Goal: Transaction & Acquisition: Purchase product/service

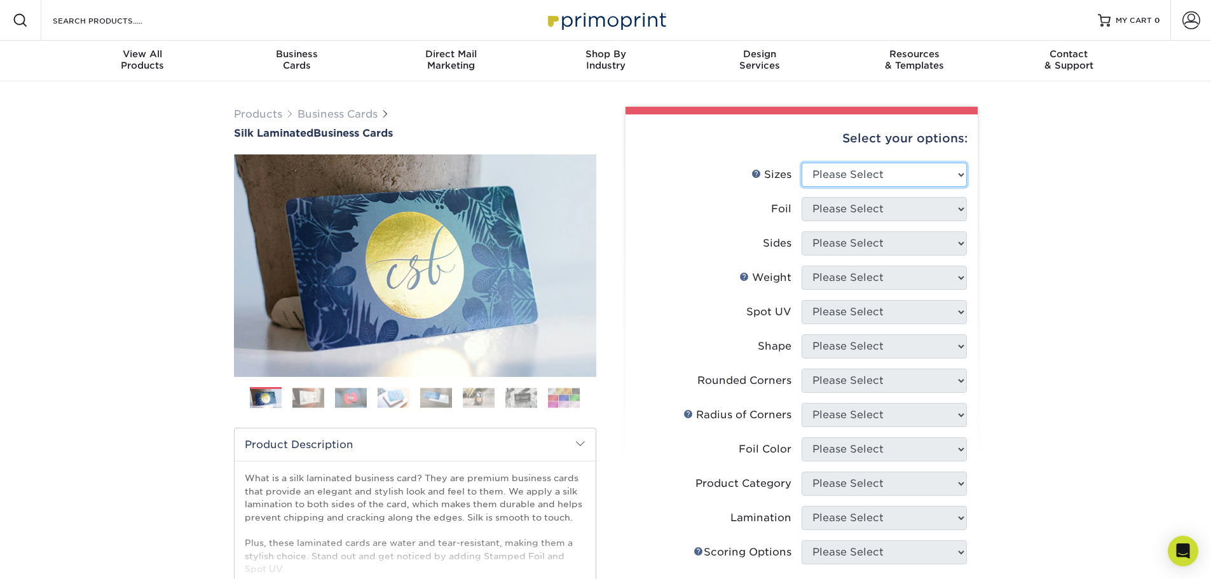
click at [856, 176] on select "Please Select 1.5" x 3.5" - Mini 1.75" x 3.5" - Mini 2" x 2" - Square 2" x 3" -…" at bounding box center [884, 175] width 165 height 24
select select "2.00x3.50"
click at [802, 163] on select "Please Select 1.5" x 3.5" - Mini 1.75" x 3.5" - Mini 2" x 2" - Square 2" x 3" -…" at bounding box center [884, 175] width 165 height 24
click at [859, 213] on select "Please Select Yes No" at bounding box center [884, 209] width 165 height 24
select select "0"
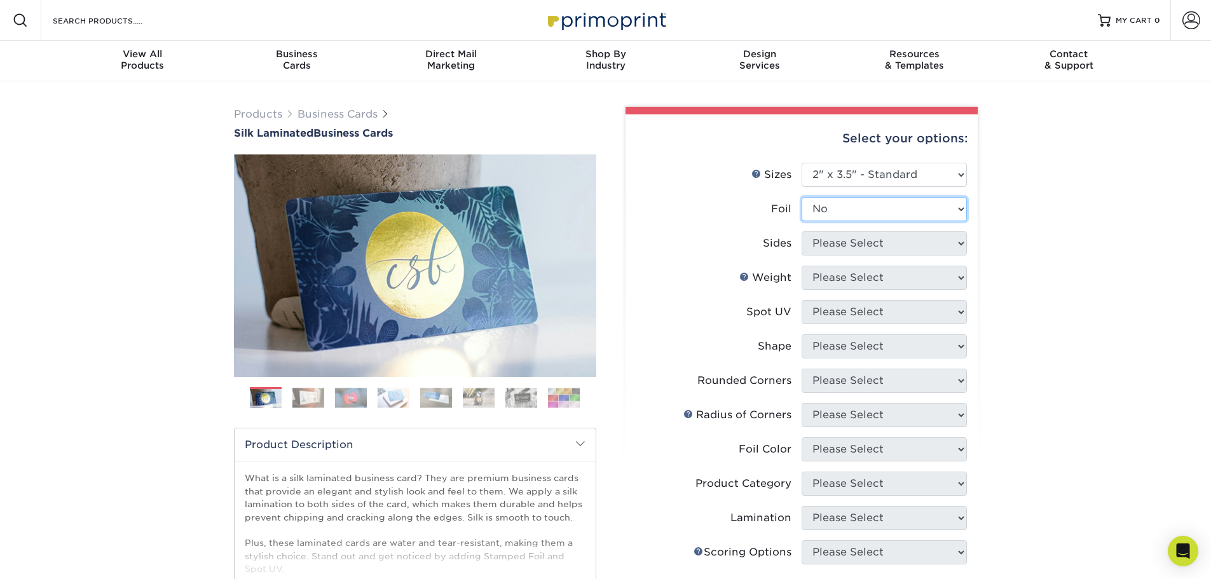
click at [802, 197] on select "Please Select Yes No" at bounding box center [884, 209] width 165 height 24
click at [864, 245] on select "Please Select Print Both Sides Print Front Only" at bounding box center [884, 243] width 165 height 24
select select "13abbda7-1d64-4f25-8bb2-c179b224825d"
click at [802, 231] on select "Please Select Print Both Sides Print Front Only" at bounding box center [884, 243] width 165 height 24
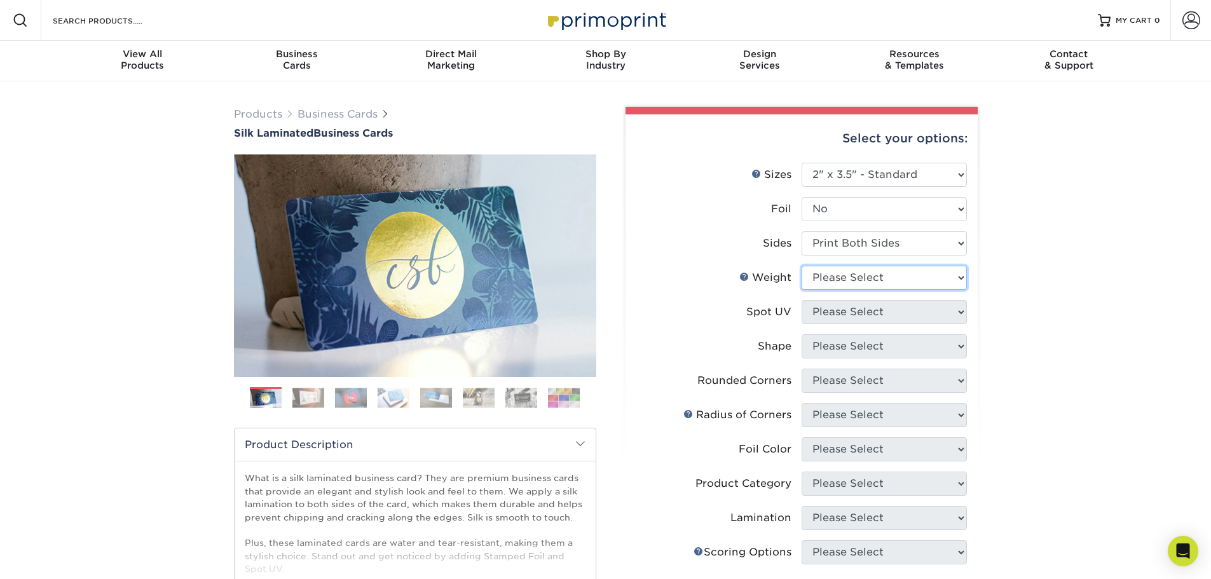
click at [872, 280] on select "Please Select 16PT" at bounding box center [884, 278] width 165 height 24
select select "16PT"
click at [802, 266] on select "Please Select 16PT" at bounding box center [884, 278] width 165 height 24
click at [870, 312] on select "Please Select No Spot UV Front and Back (Both Sides) Front Only Back Only" at bounding box center [884, 312] width 165 height 24
select select "0"
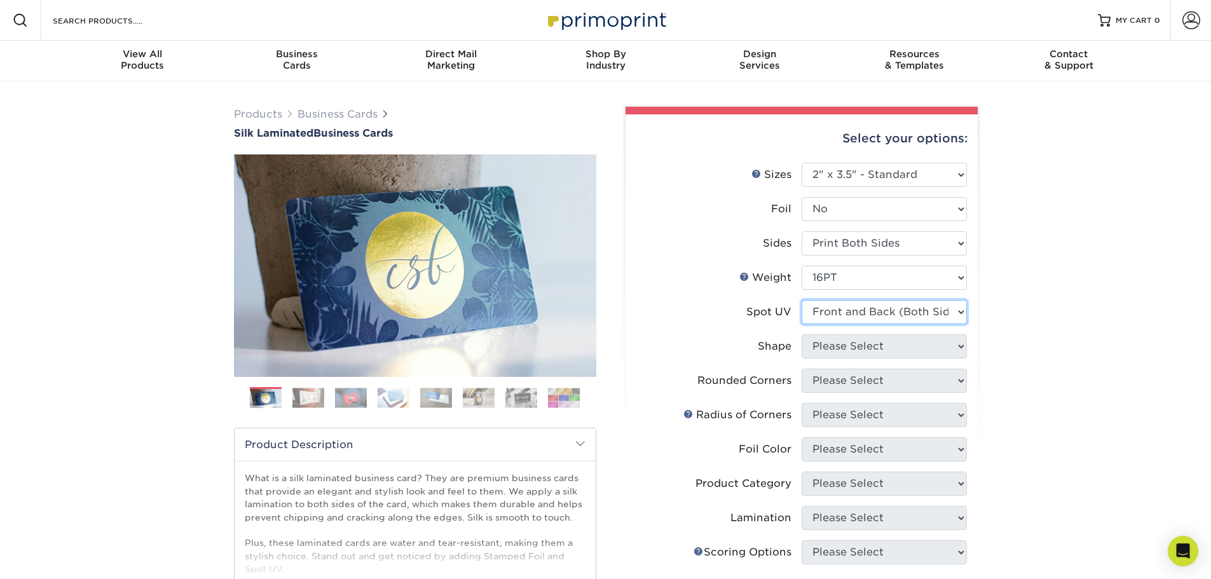
click at [802, 300] on select "Please Select No Spot UV Front and Back (Both Sides) Front Only Back Only" at bounding box center [884, 312] width 165 height 24
click at [876, 354] on select "Please Select Standard" at bounding box center [884, 346] width 165 height 24
select select "standard"
click at [802, 334] on select "Please Select Standard" at bounding box center [884, 346] width 165 height 24
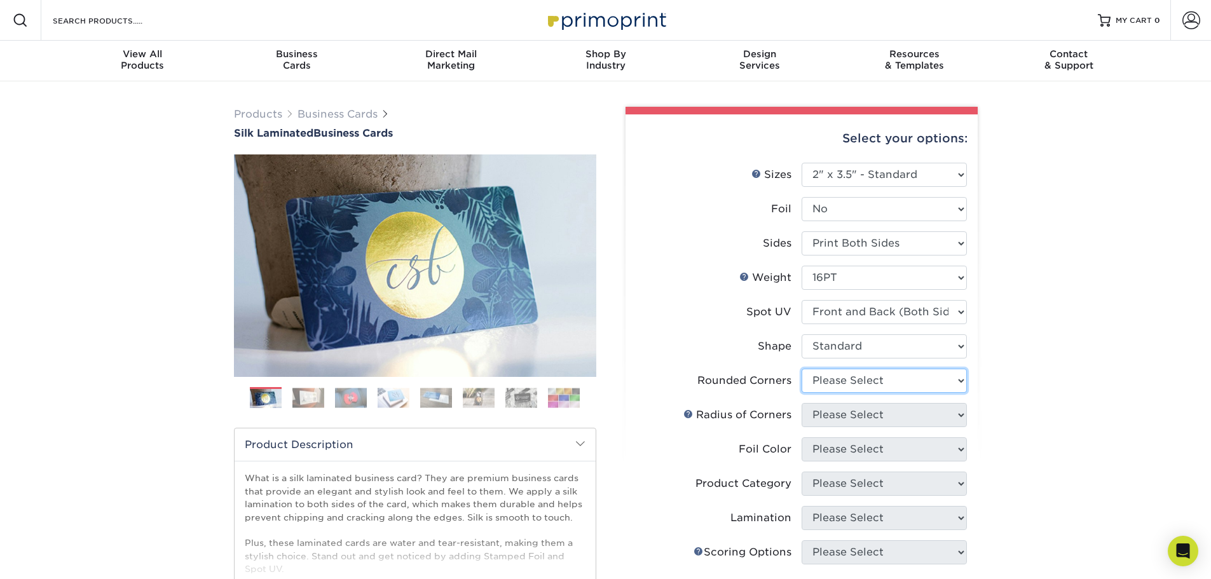
click at [880, 379] on select "Please Select Yes - Round 2 Corners Yes - Round 4 Corners No" at bounding box center [884, 381] width 165 height 24
select select "7672df9e-0e0a-464d-8e1f-920c575e4da3"
click at [802, 369] on select "Please Select Yes - Round 2 Corners Yes - Round 4 Corners No" at bounding box center [884, 381] width 165 height 24
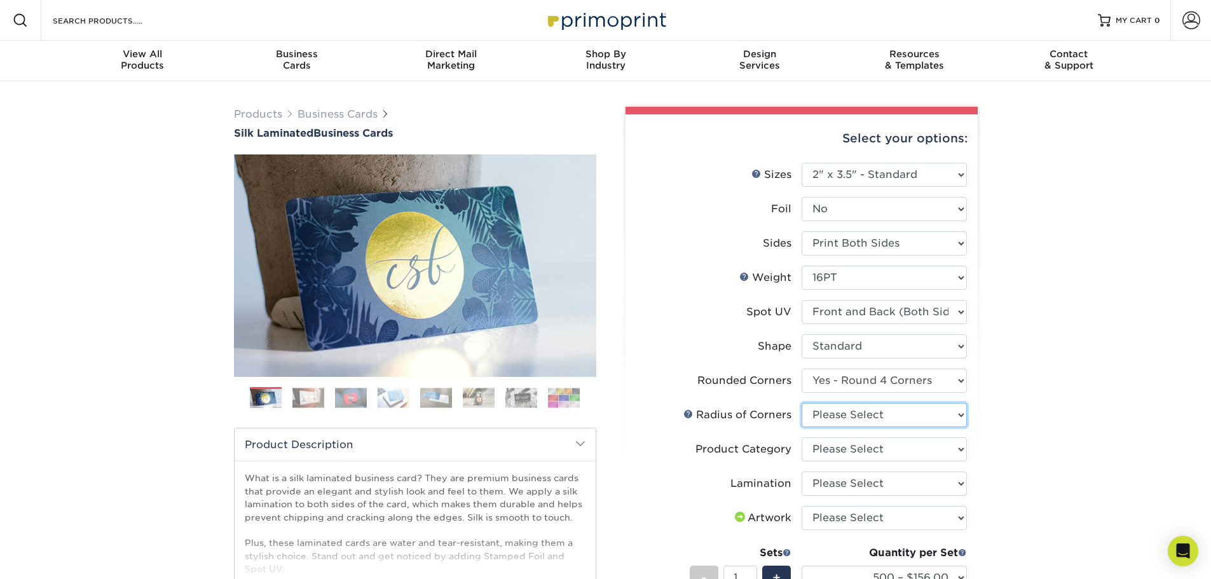
click at [903, 413] on select "Please Select Rounded 1/8" Rounded 1/4"" at bounding box center [884, 415] width 165 height 24
select select "589680c7-ee9a-431b-9d12-d7aeb1386a97"
click at [802, 403] on select "Please Select Rounded 1/8" Rounded 1/4"" at bounding box center [884, 415] width 165 height 24
click at [897, 449] on select "Please Select Business Cards" at bounding box center [884, 449] width 165 height 24
select select "3b5148f1-0588-4f88-a218-97bcfdce65c1"
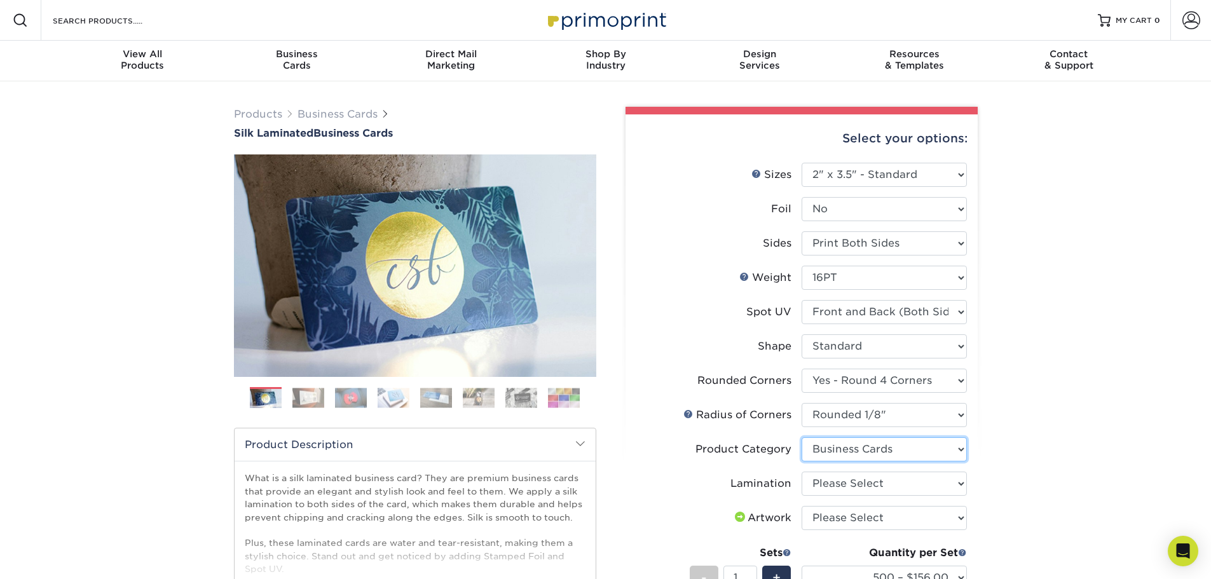
click at [802, 437] on select "Please Select Business Cards" at bounding box center [884, 449] width 165 height 24
click at [895, 483] on select "Please Select Silk" at bounding box center [884, 484] width 165 height 24
select select "ccacb42f-45f7-42d3-bbd3-7c8421cf37f0"
click at [802, 472] on select "Please Select Silk" at bounding box center [884, 484] width 165 height 24
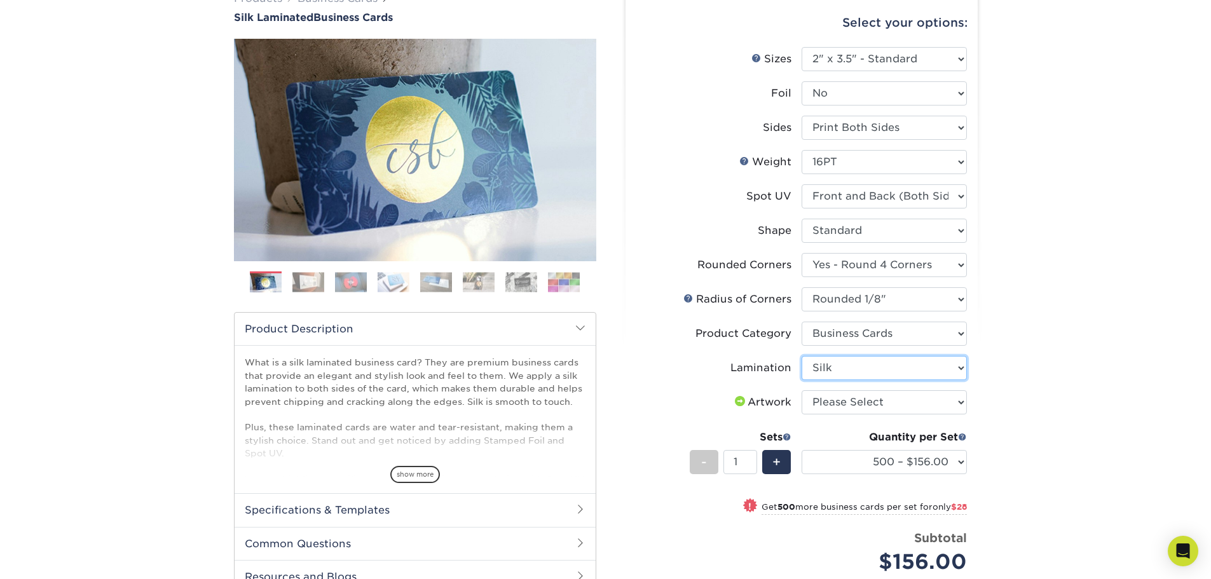
scroll to position [127, 0]
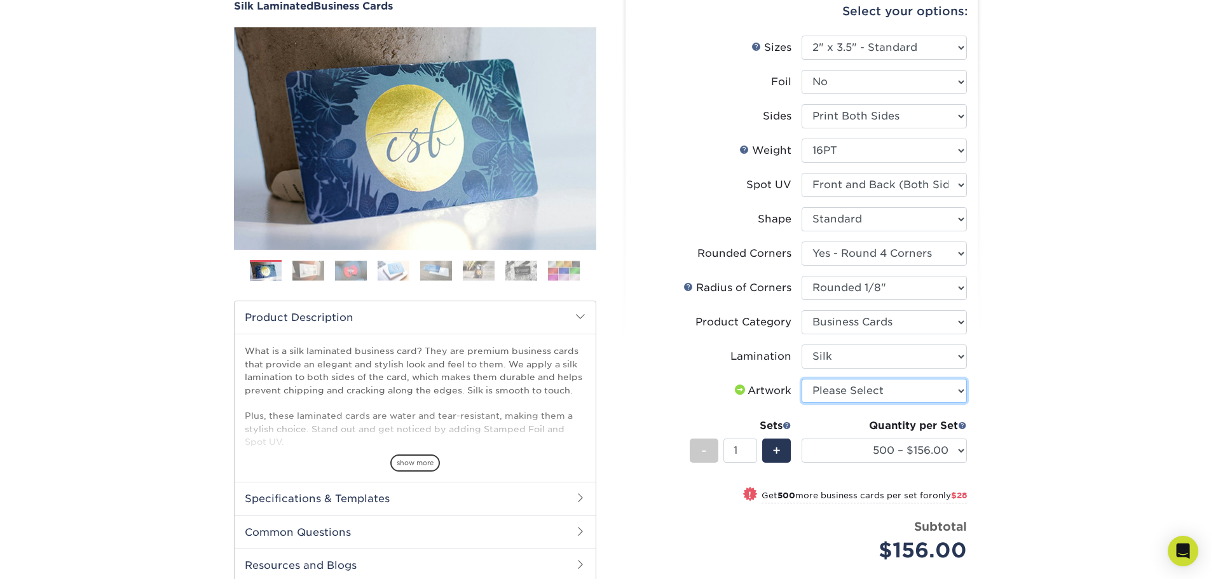
click at [875, 397] on select "Please Select I will upload files I need a design - $100" at bounding box center [884, 391] width 165 height 24
select select "upload"
click at [802, 379] on select "Please Select I will upload files I need a design - $100" at bounding box center [884, 391] width 165 height 24
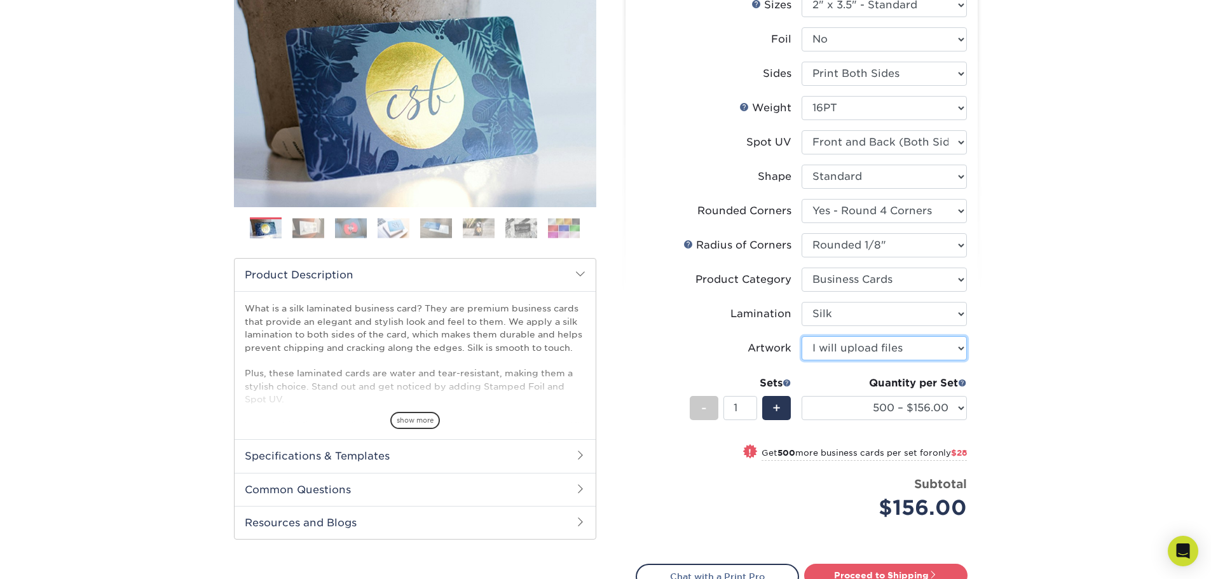
scroll to position [254, 0]
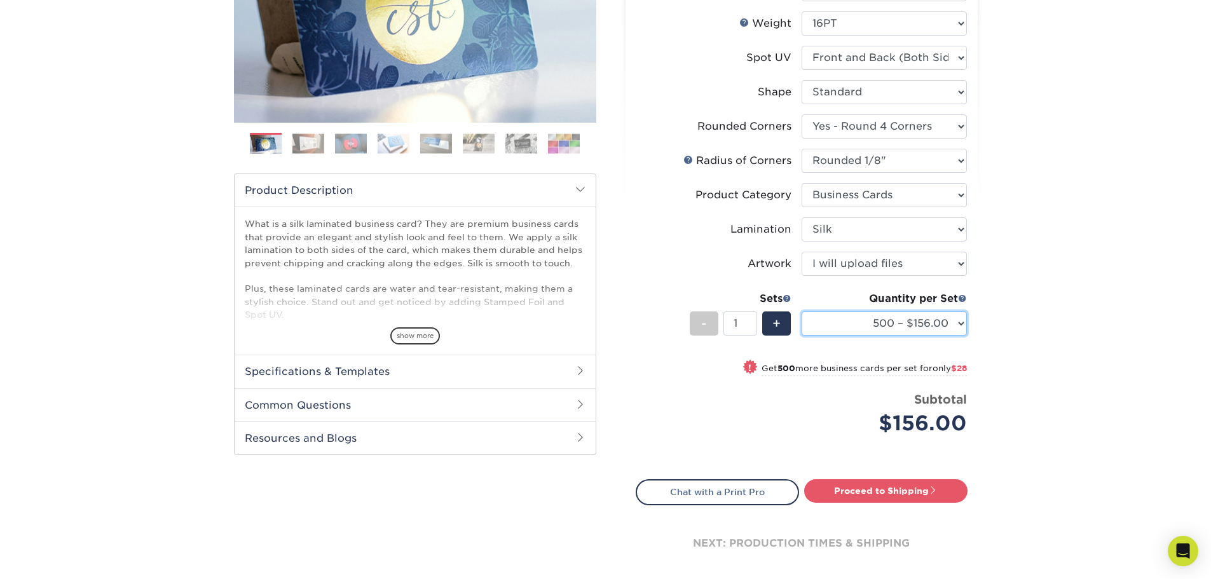
click at [899, 329] on select "500 – $156.00 1000 – $184.00 2500 – $447.00 5000 – $754.00 10000 – $1375.00" at bounding box center [884, 324] width 165 height 24
click at [886, 489] on link "Proceed to Shipping" at bounding box center [885, 490] width 163 height 23
type input "Set 1"
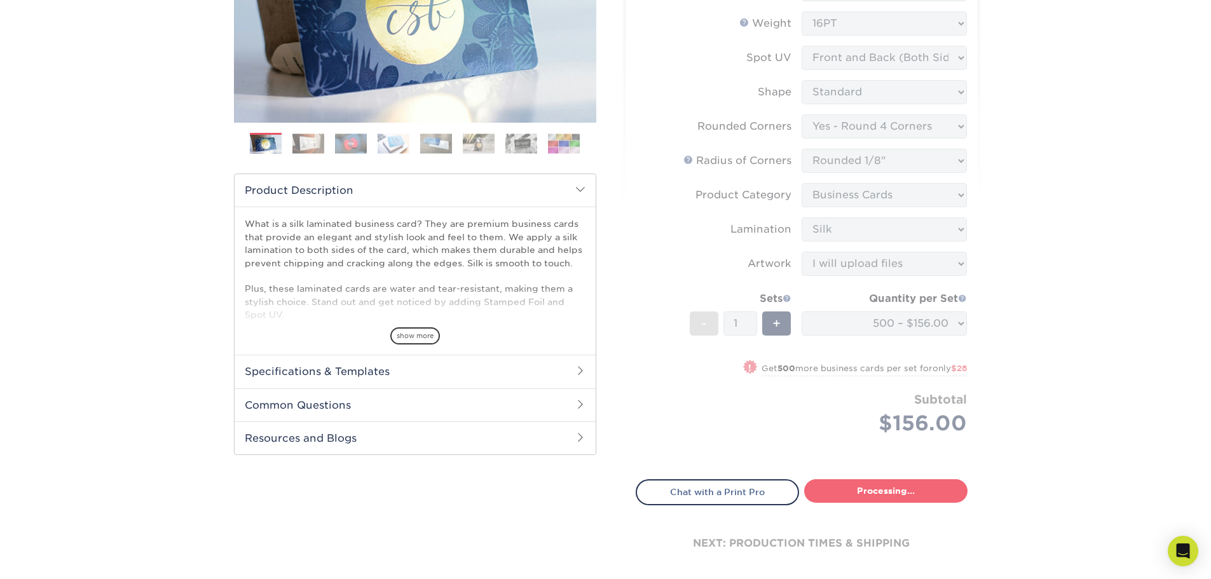
select select "24b86a38-505b-4ae3-9429-29aefd3b6f92"
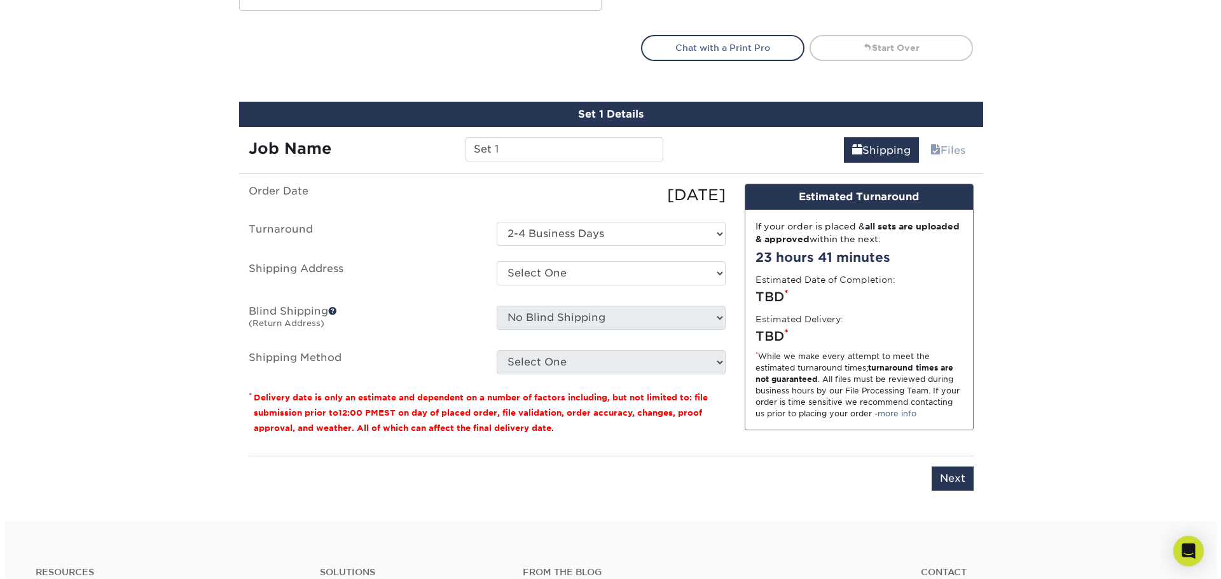
scroll to position [769, 0]
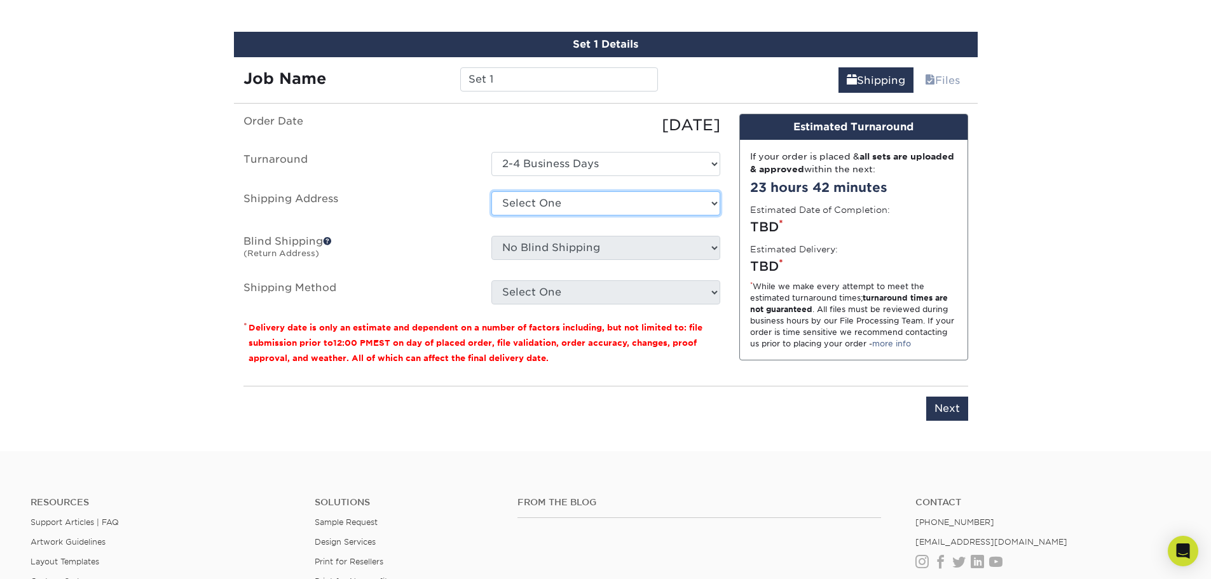
click at [533, 198] on select "Select One + Add New Address - Login" at bounding box center [606, 203] width 229 height 24
click at [540, 205] on select "Select One + Add New Address - Login" at bounding box center [606, 203] width 229 height 24
select select "newaddress"
click at [492, 191] on select "Select One + Add New Address - Login" at bounding box center [606, 203] width 229 height 24
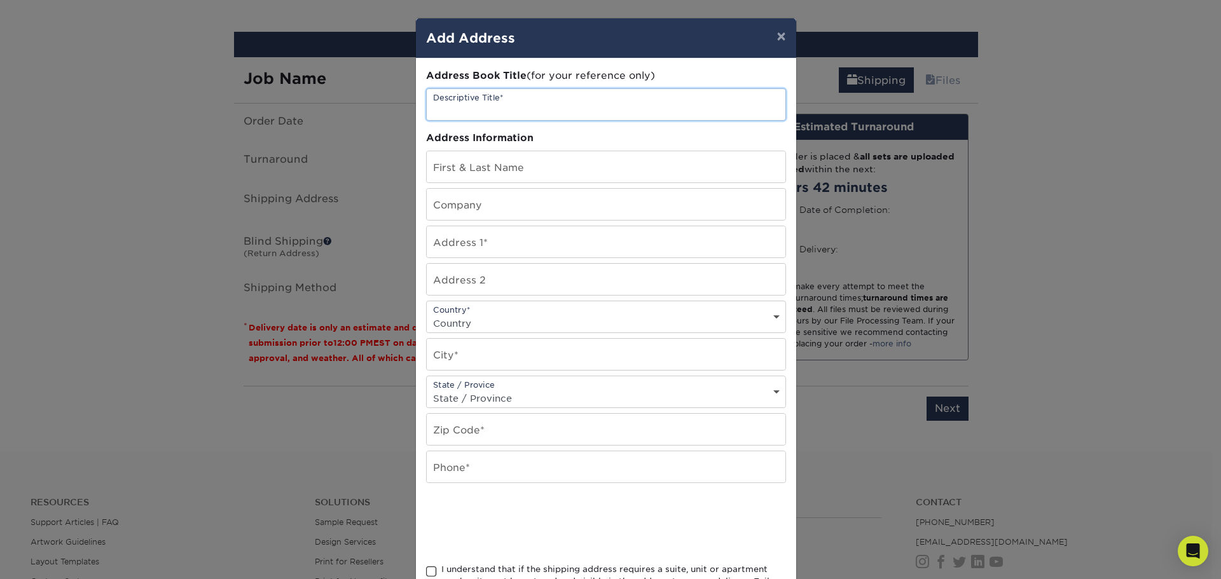
click at [524, 112] on input "text" at bounding box center [606, 104] width 359 height 31
type input "[PERSON_NAME]"
type input "[STREET_ADDRESS]"
select select "US"
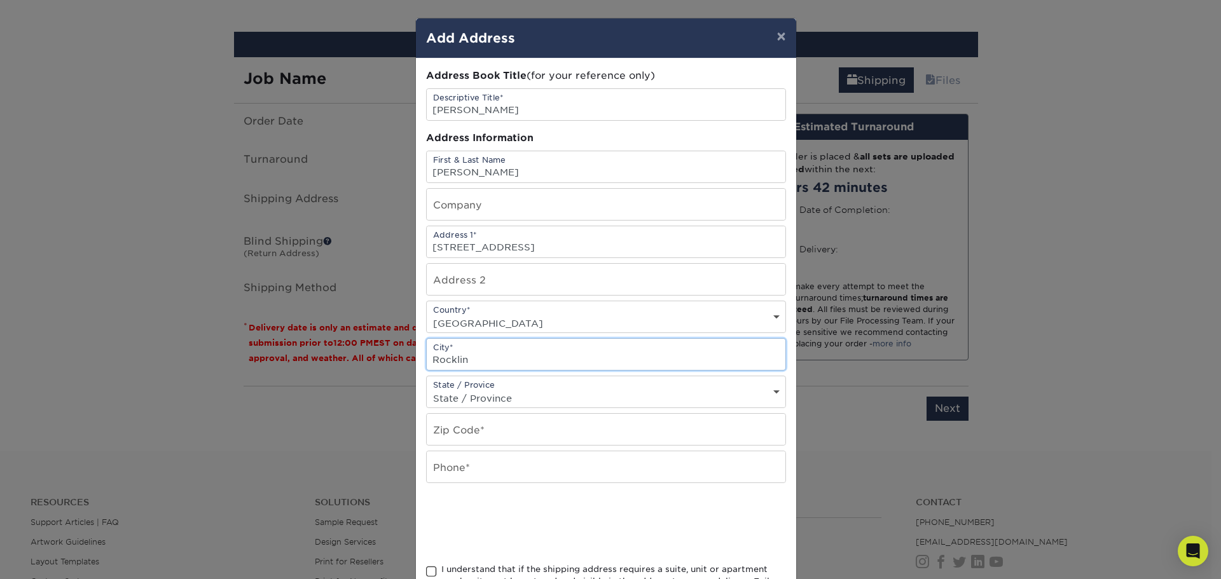
type input "Rocklin"
select select "CA"
type input "95765"
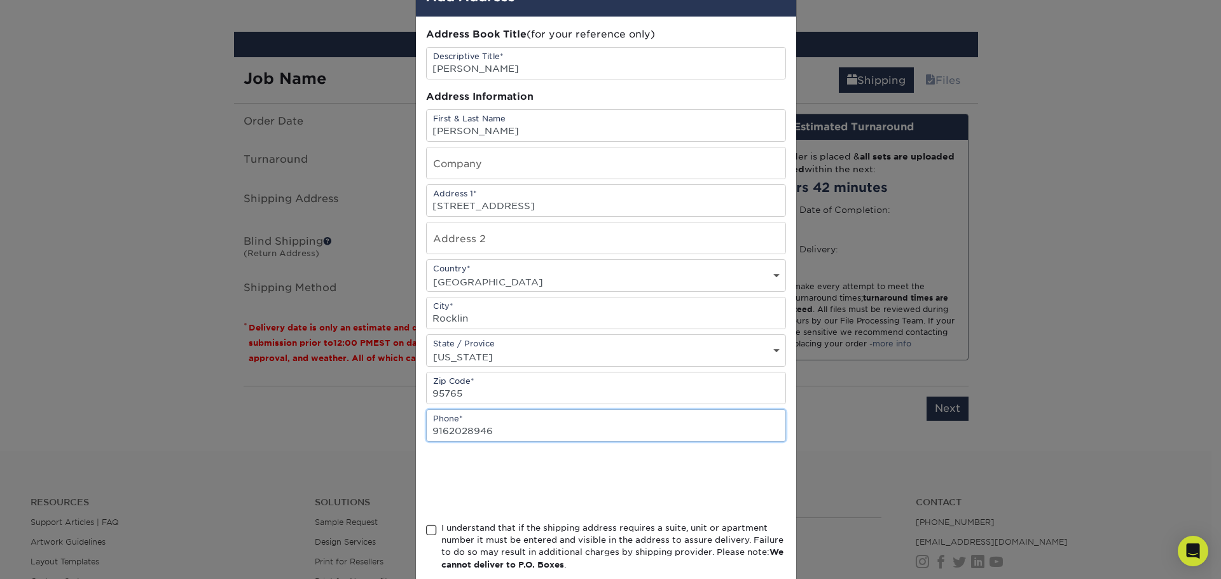
scroll to position [64, 0]
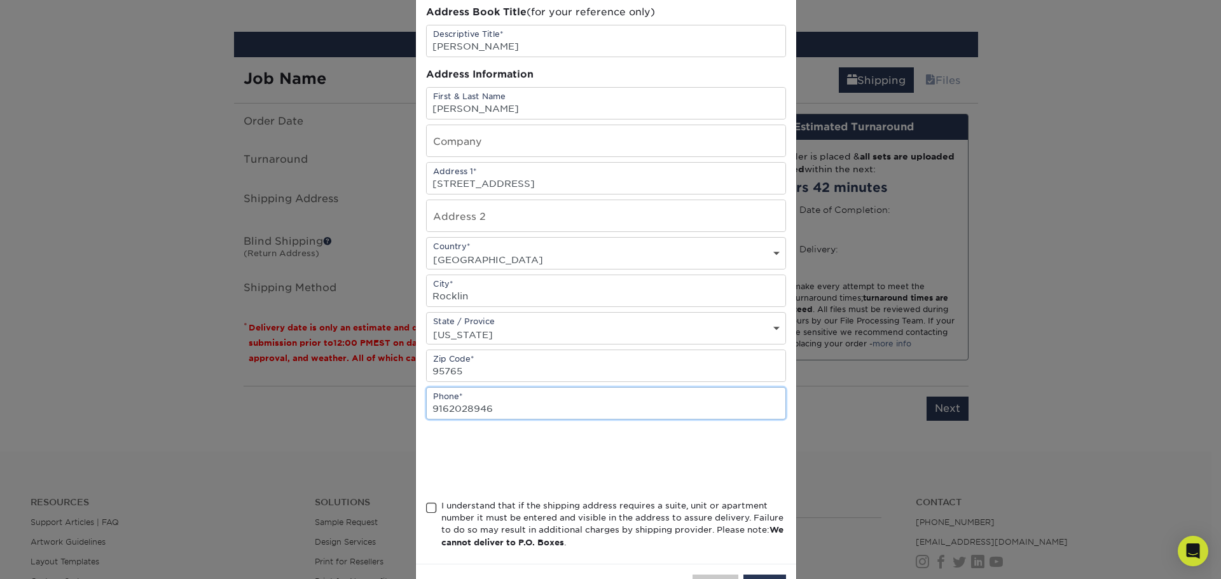
type input "9162028946"
click at [426, 505] on span at bounding box center [431, 508] width 11 height 12
click at [0, 0] on input "I understand that if the shipping address requires a suite, unit or apartment n…" at bounding box center [0, 0] width 0 height 0
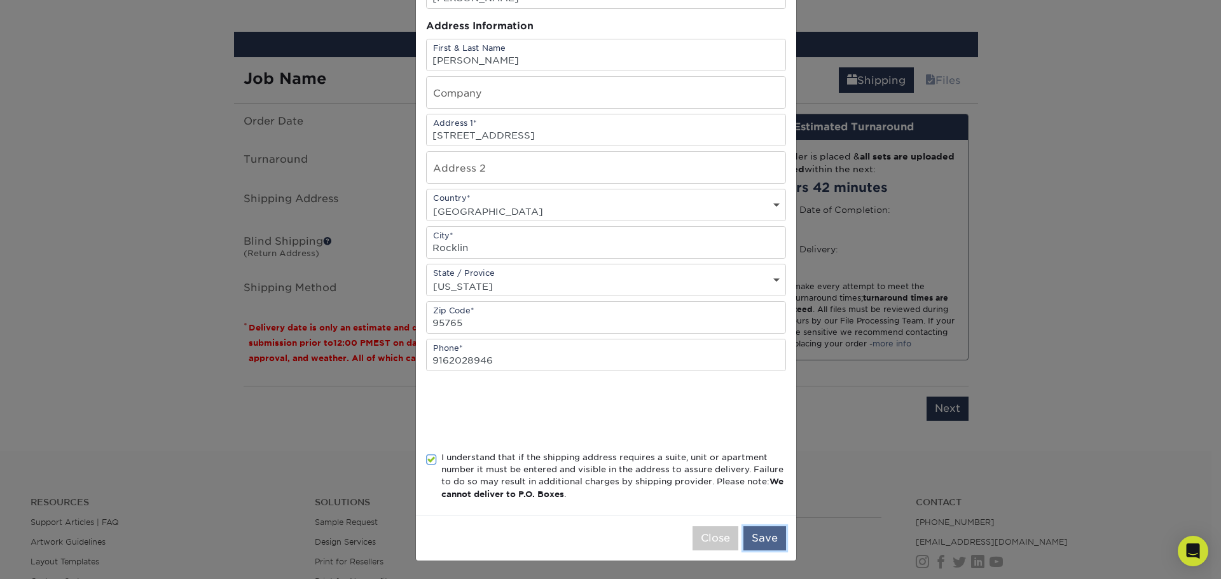
click at [757, 542] on button "Save" at bounding box center [764, 539] width 43 height 24
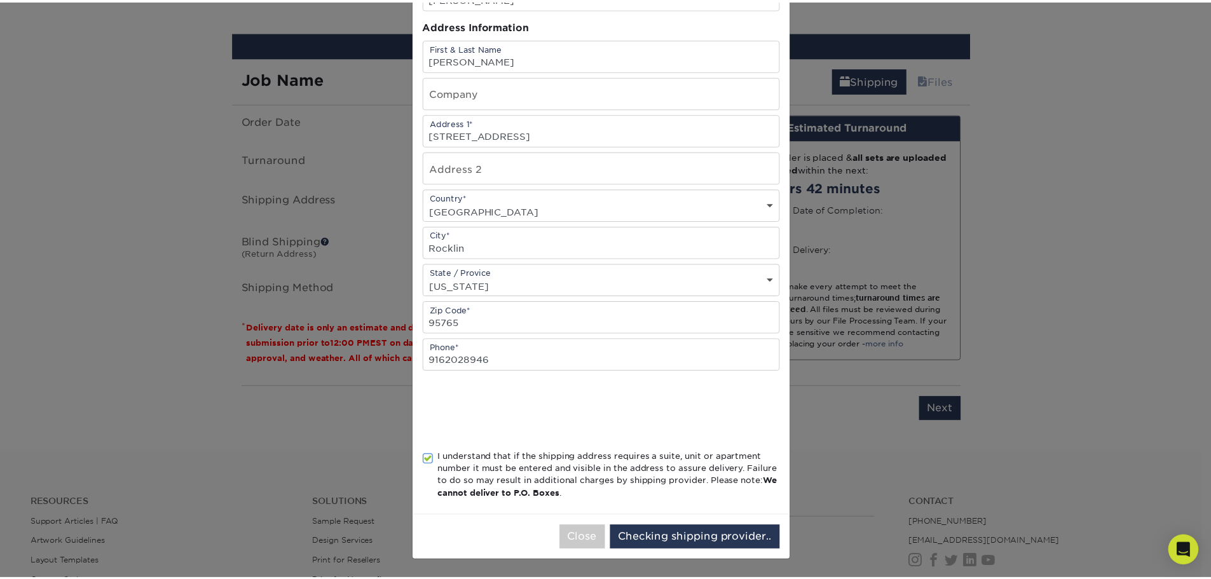
scroll to position [0, 0]
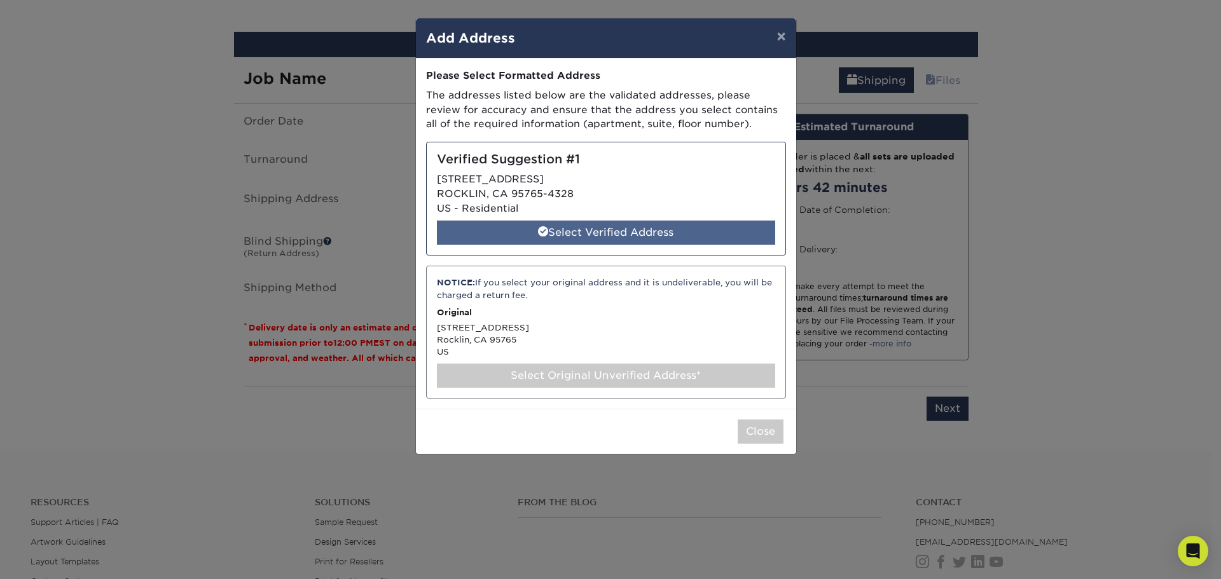
click at [565, 238] on div "Select Verified Address" at bounding box center [606, 233] width 338 height 24
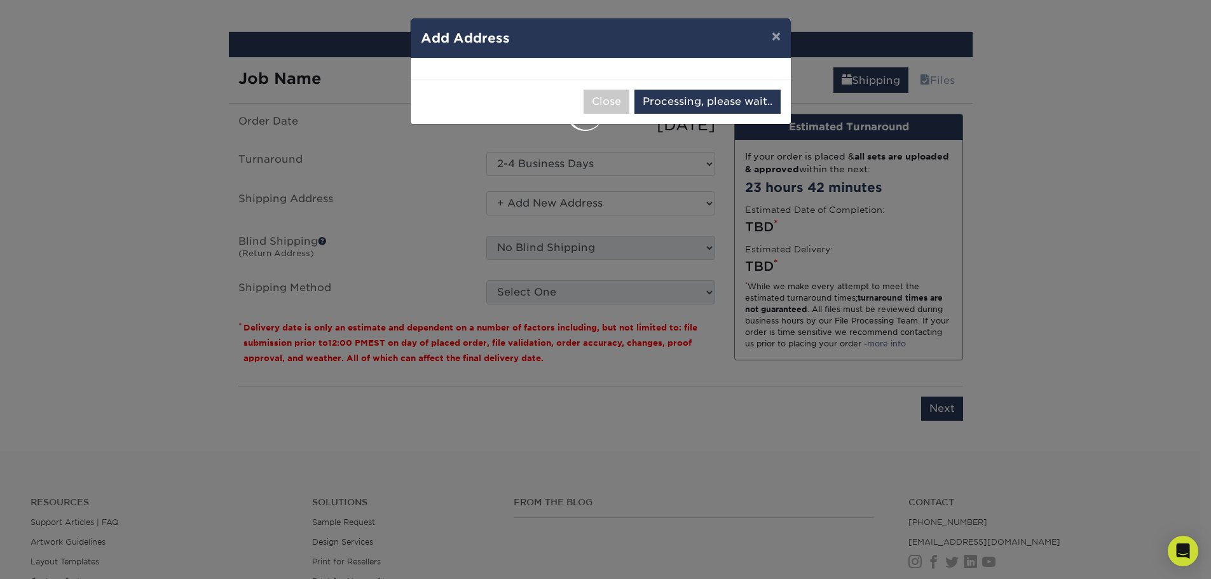
select select "285031"
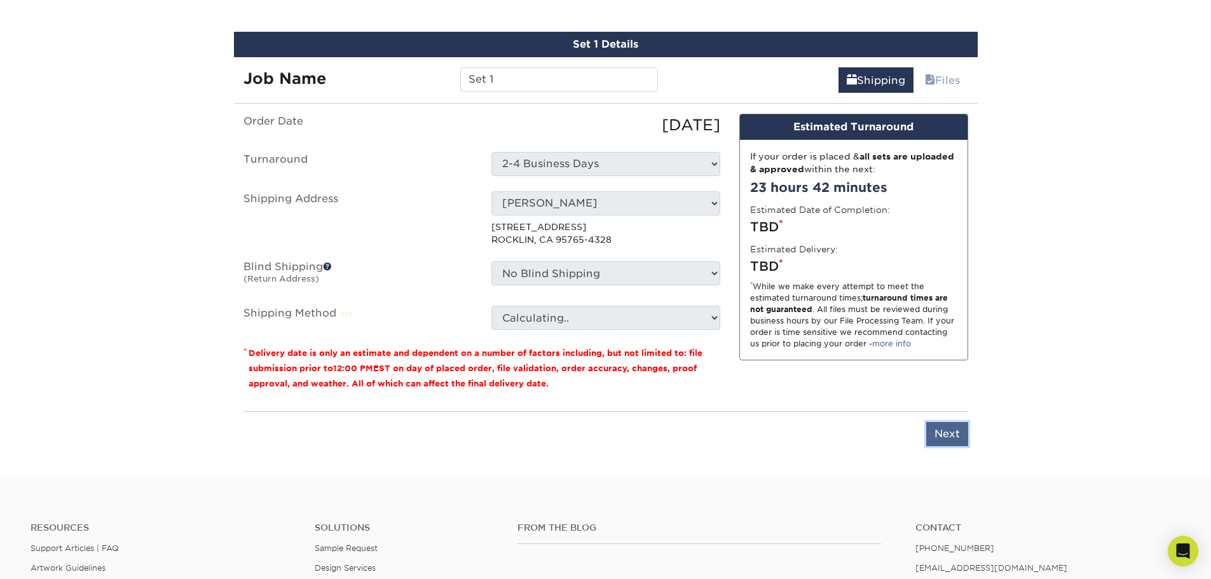
click at [935, 436] on input "Next" at bounding box center [947, 434] width 42 height 24
type input "Next"
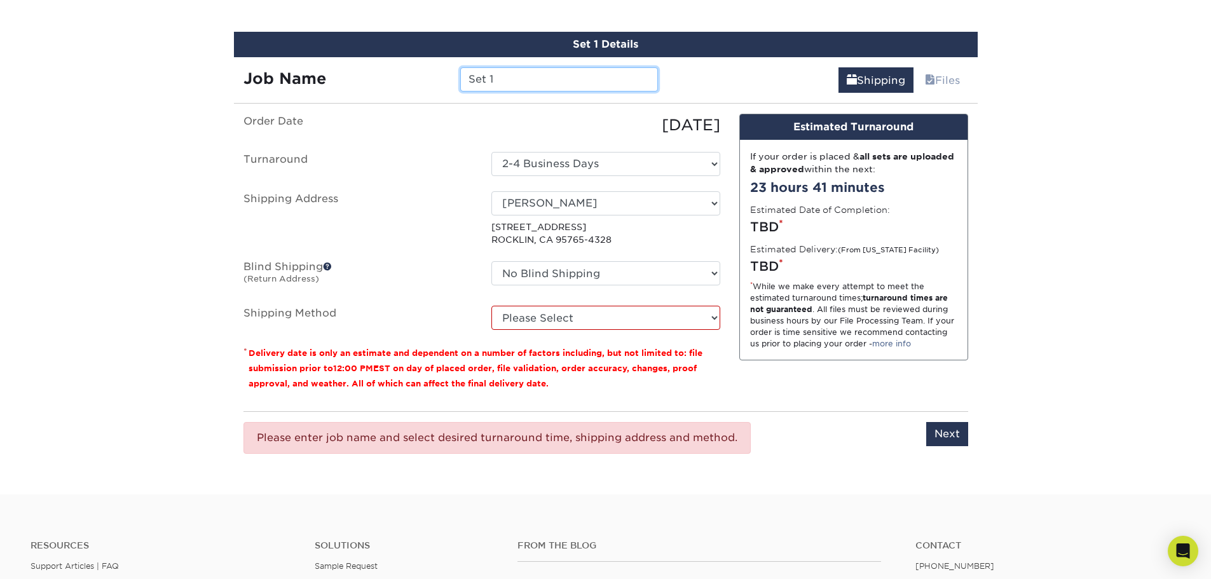
click at [521, 88] on input "Set 1" at bounding box center [559, 79] width 198 height 24
type input "[PERSON_NAME] Business Cards"
click at [595, 317] on select "Please Select Ground Shipping (+$8.96) 3 Day Shipping Service (+$20.07) 2 Day A…" at bounding box center [606, 318] width 229 height 24
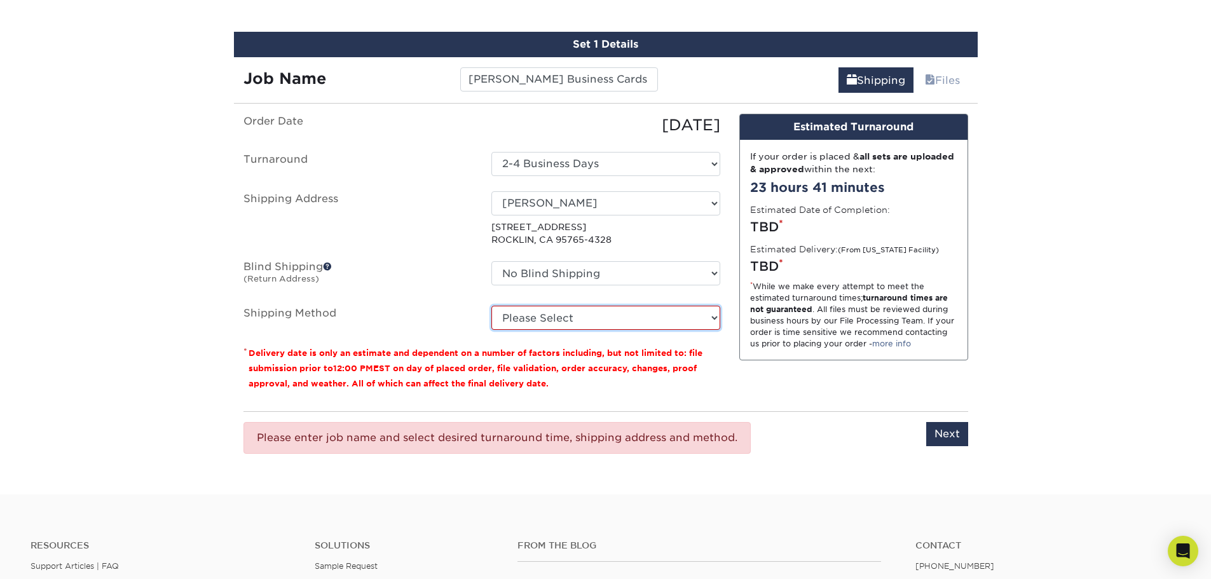
select select "03"
click at [492, 306] on select "Please Select Ground Shipping (+$8.96) 3 Day Shipping Service (+$20.07) 2 Day A…" at bounding box center [606, 318] width 229 height 24
click at [944, 440] on input "Next" at bounding box center [947, 434] width 42 height 24
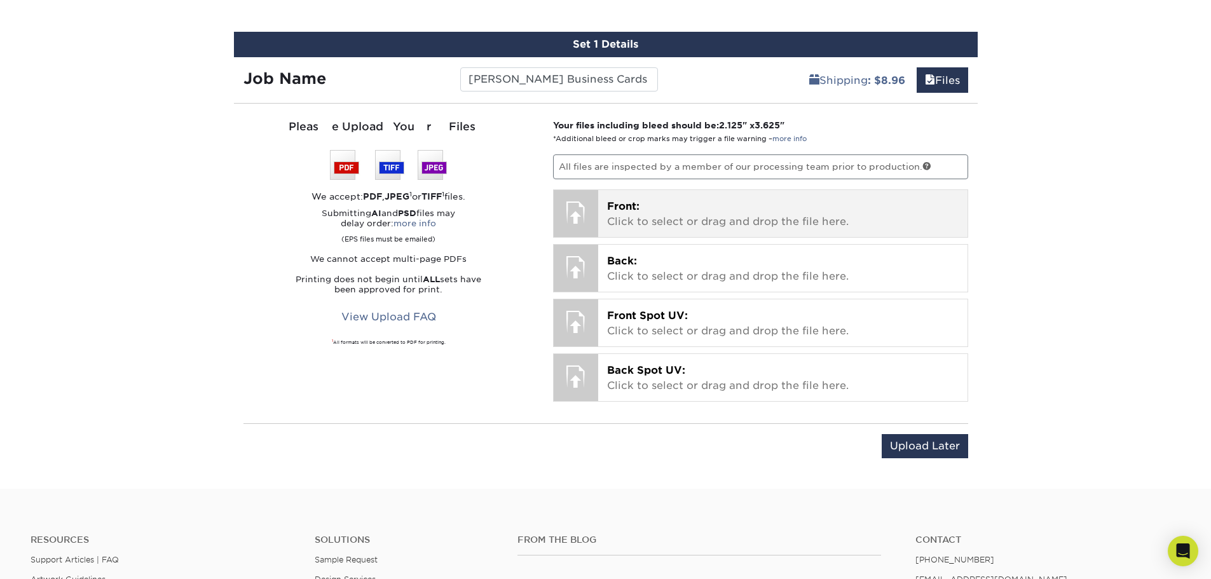
click at [617, 203] on span "Front:" at bounding box center [623, 206] width 32 height 12
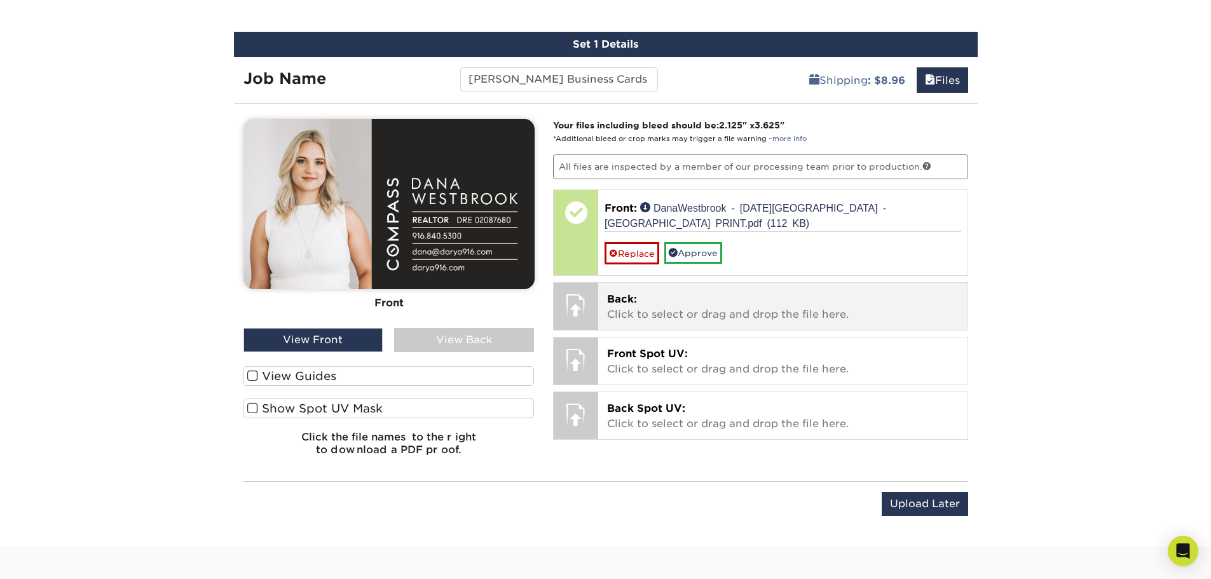
click at [584, 290] on div at bounding box center [576, 305] width 45 height 45
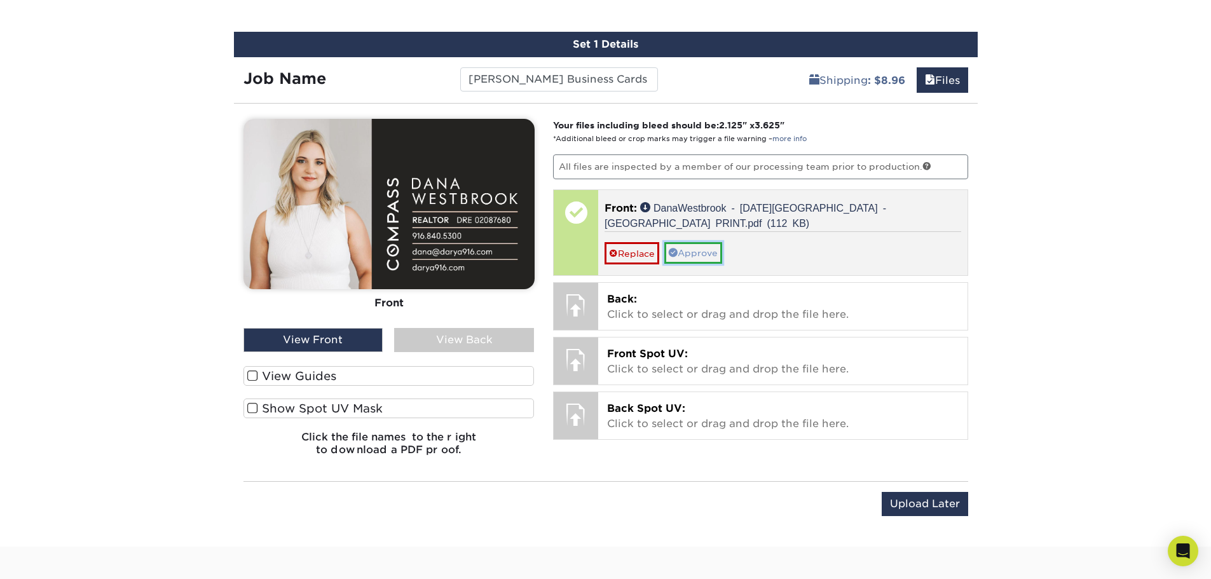
click at [689, 242] on link "Approve" at bounding box center [693, 253] width 58 height 22
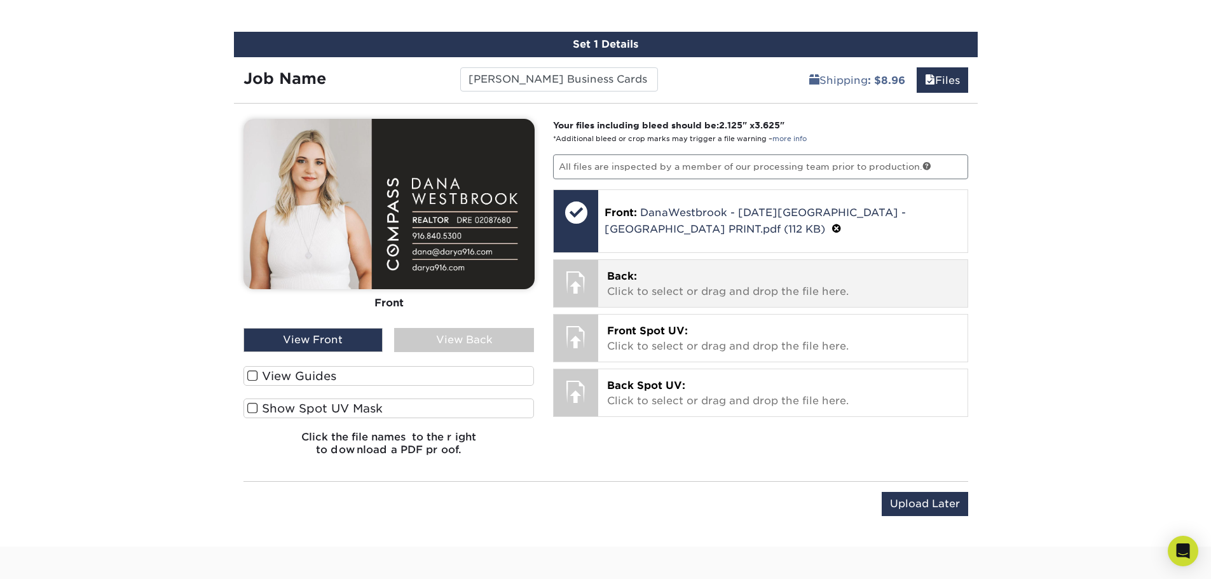
click at [650, 287] on p "Back: Click to select or drag and drop the file here." at bounding box center [783, 284] width 352 height 31
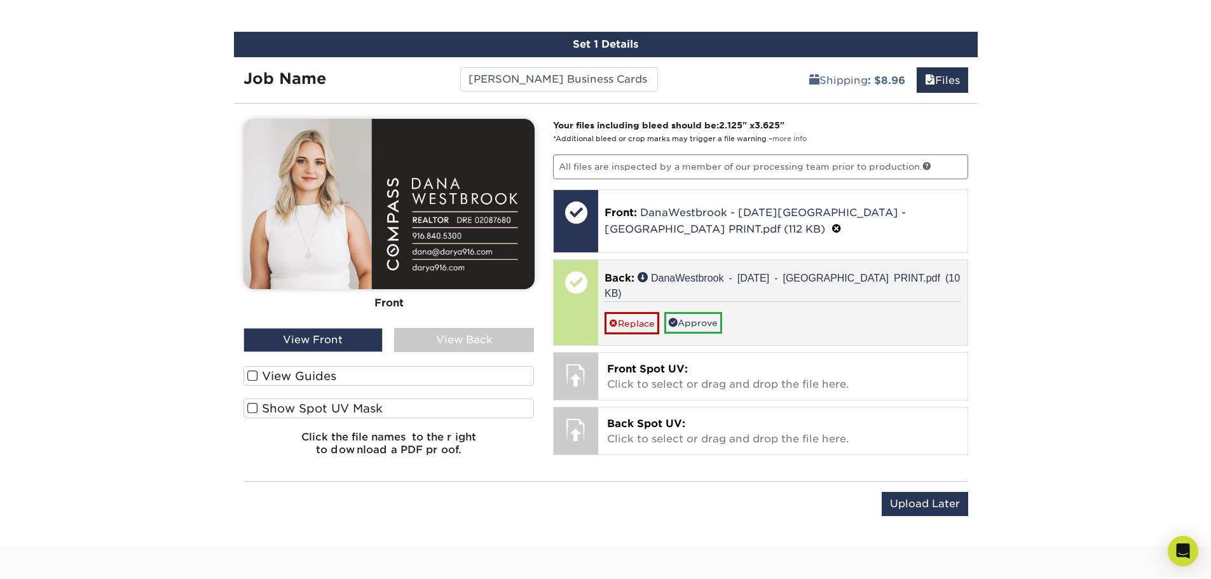
click at [584, 299] on div at bounding box center [576, 282] width 45 height 45
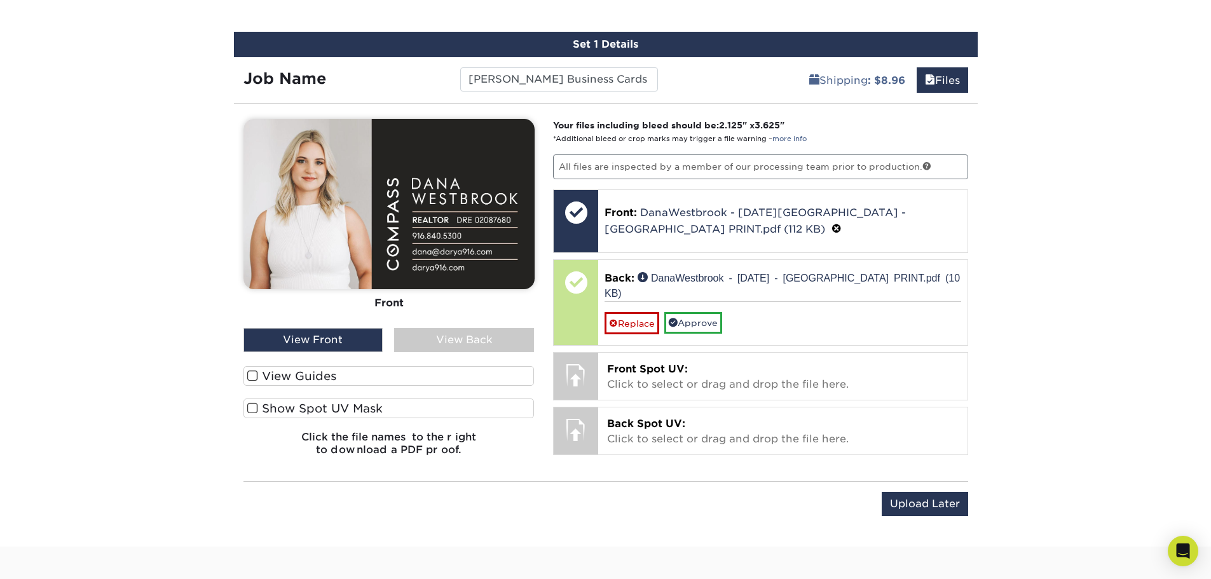
click at [415, 343] on div "View Back" at bounding box center [464, 340] width 140 height 24
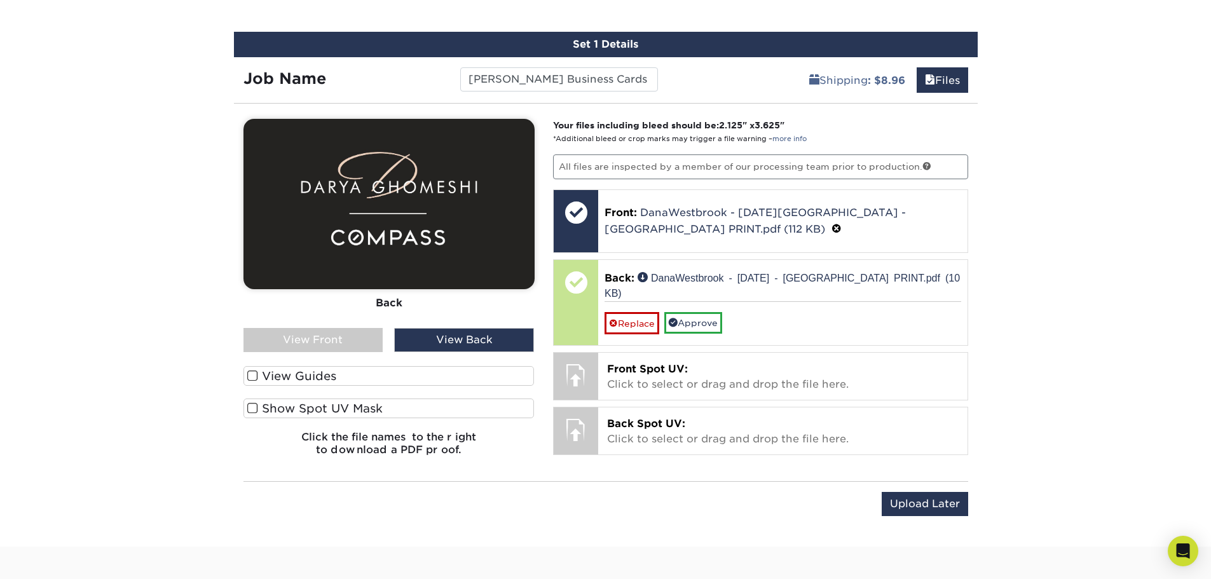
click at [317, 340] on div "View Front" at bounding box center [314, 340] width 140 height 24
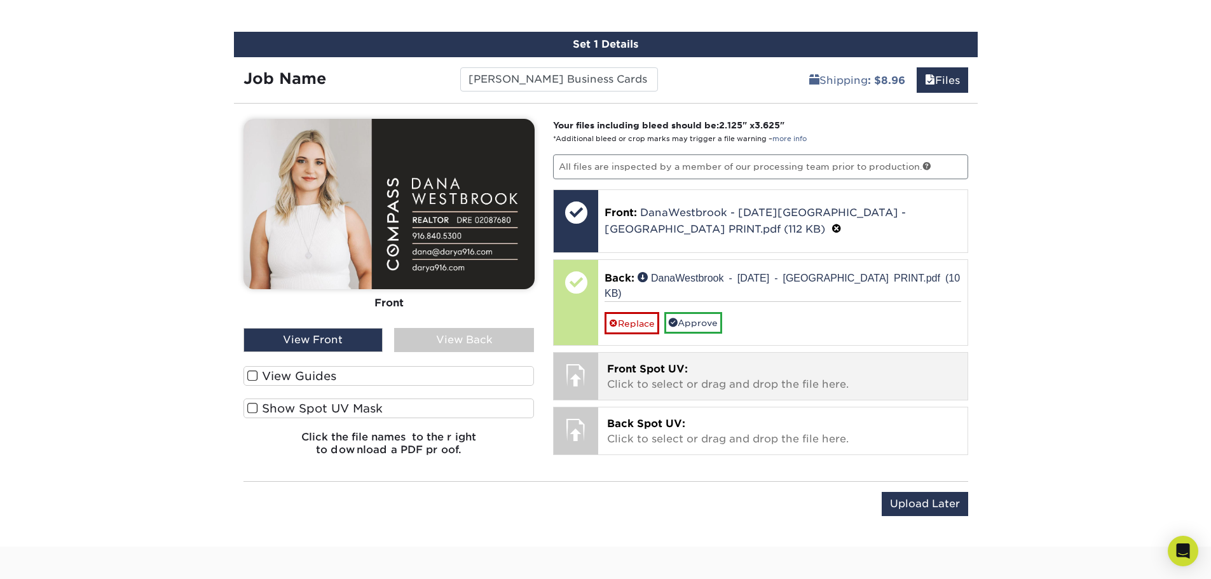
click at [678, 371] on p "Front Spot UV: Click to select or drag and drop the file here." at bounding box center [783, 377] width 352 height 31
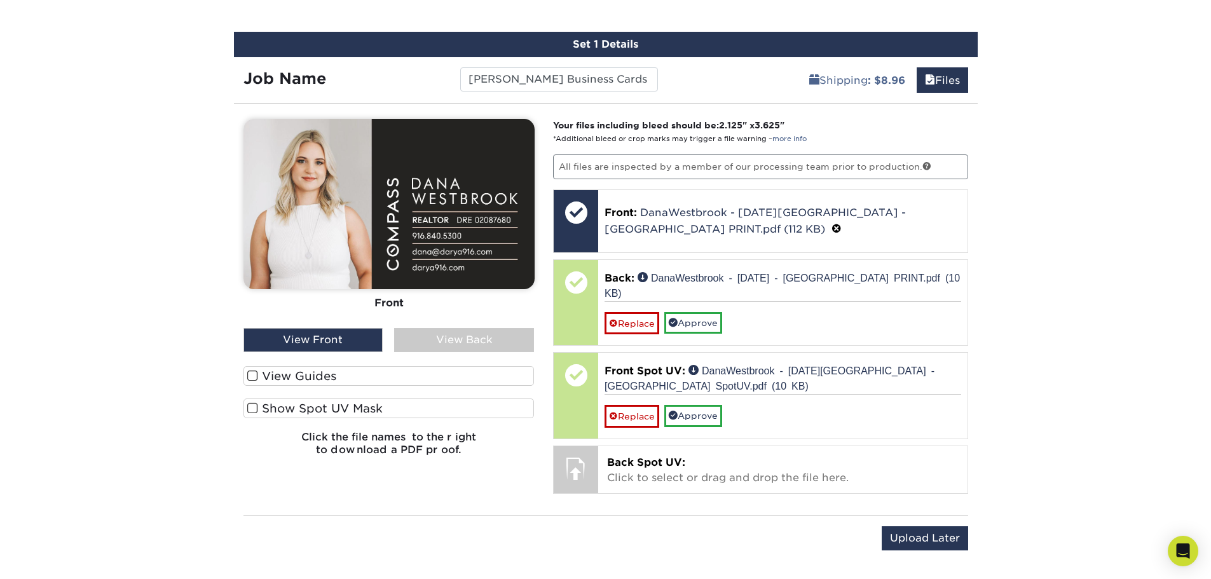
click at [338, 343] on div "View Front" at bounding box center [314, 340] width 140 height 24
click at [315, 415] on label "Show Spot UV Mask" at bounding box center [389, 409] width 291 height 20
click at [0, 0] on input "Show Spot UV Mask" at bounding box center [0, 0] width 0 height 0
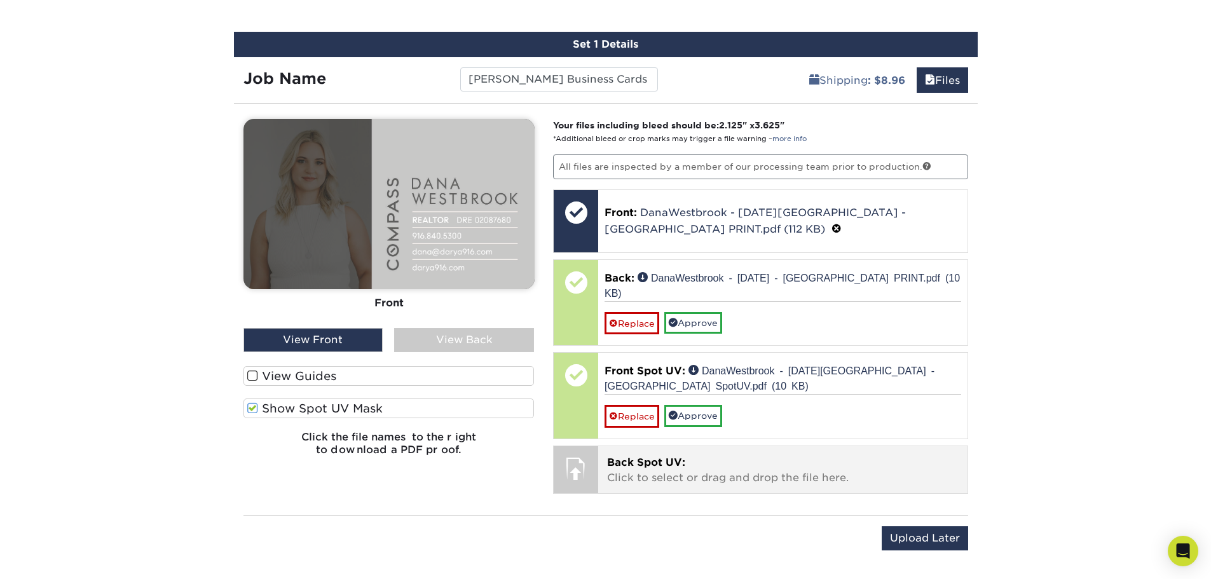
click at [651, 457] on span "Back Spot UV:" at bounding box center [646, 463] width 78 height 12
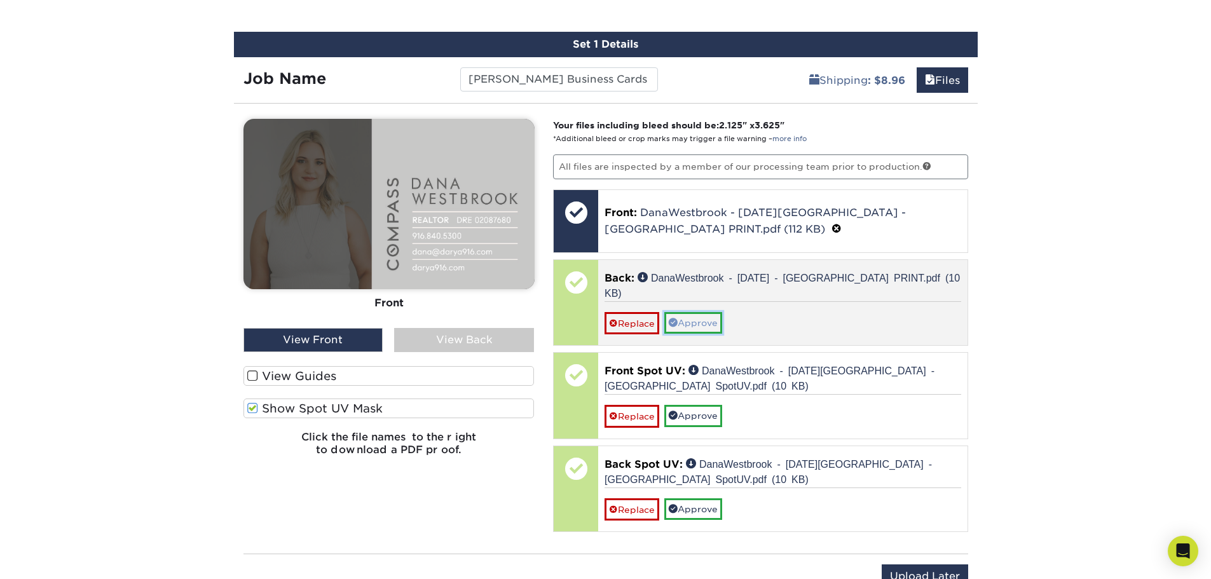
click at [691, 312] on link "Approve" at bounding box center [693, 323] width 58 height 22
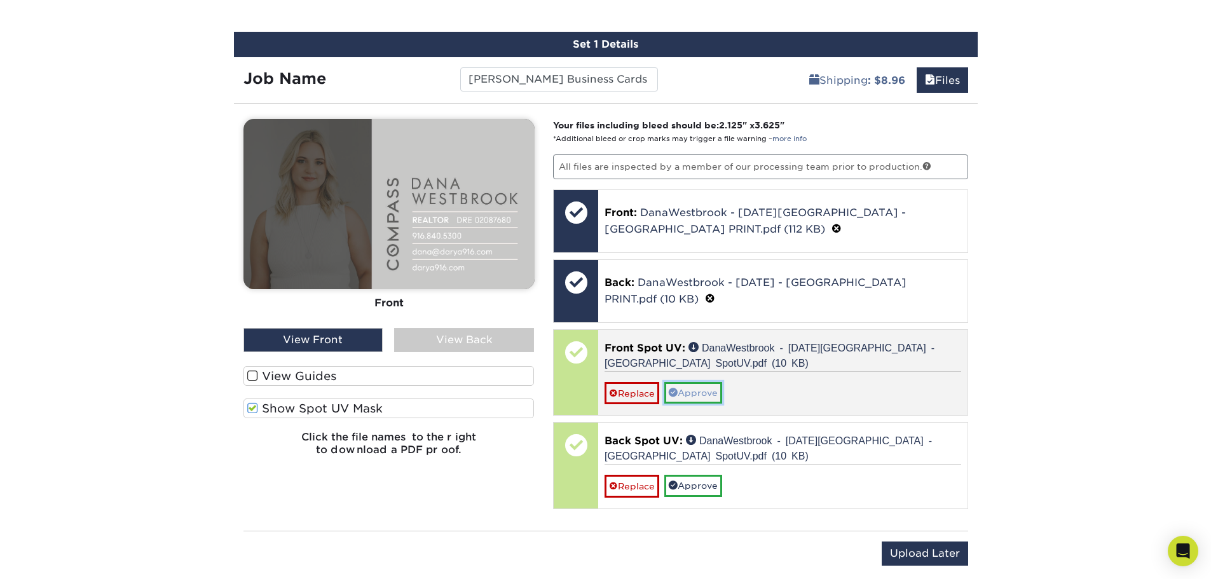
click at [705, 396] on link "Approve" at bounding box center [693, 393] width 58 height 22
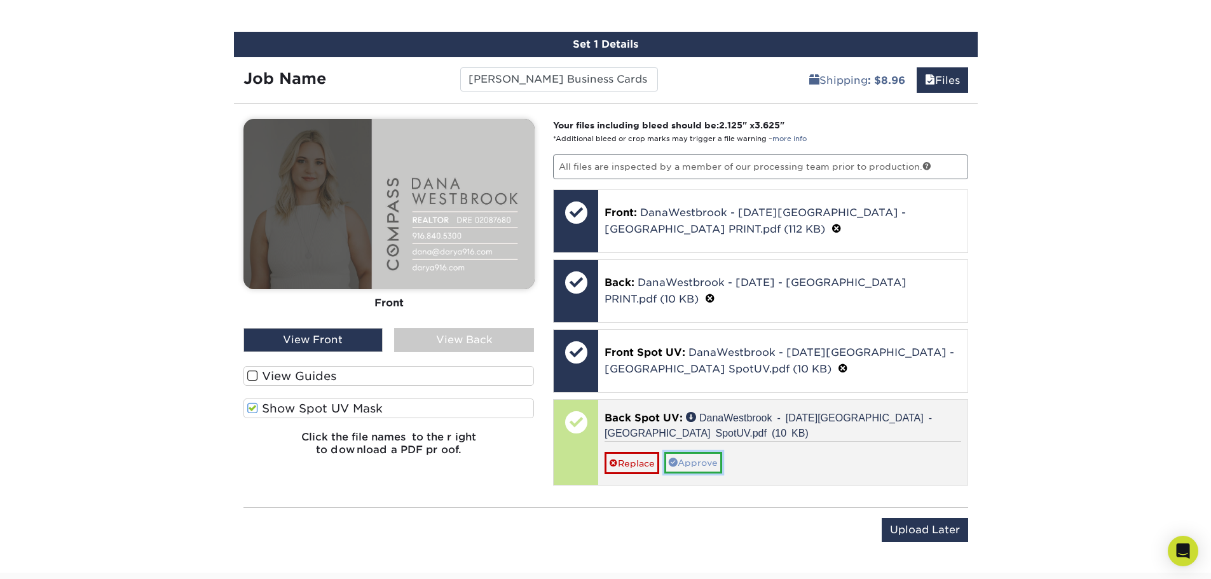
click at [717, 462] on link "Approve" at bounding box center [693, 463] width 58 height 22
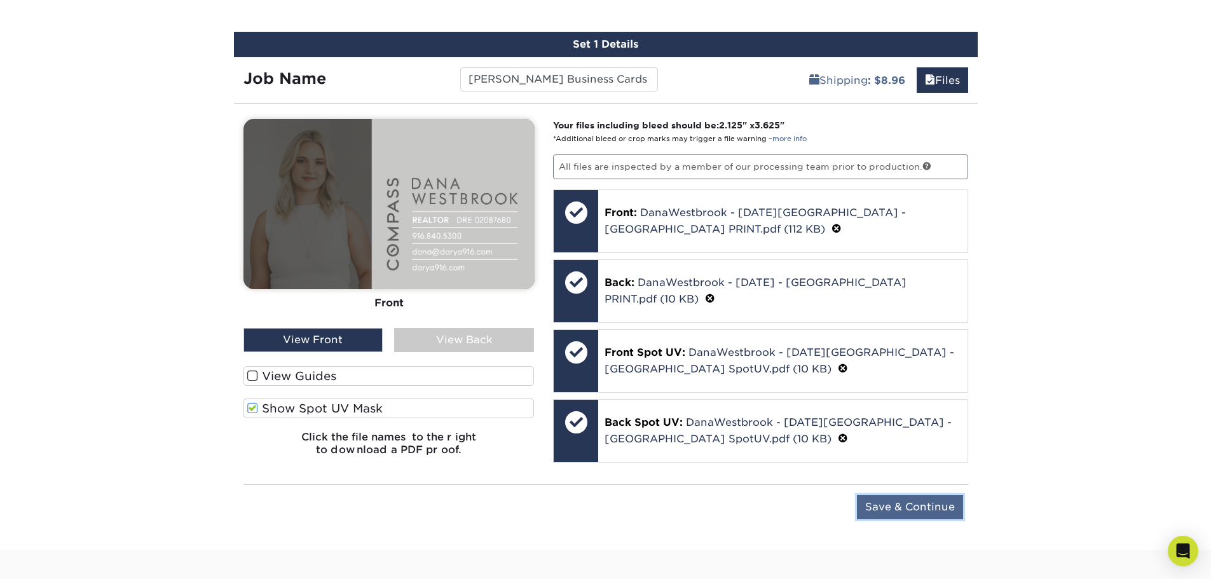
click at [918, 503] on input "Save & Continue" at bounding box center [910, 507] width 106 height 24
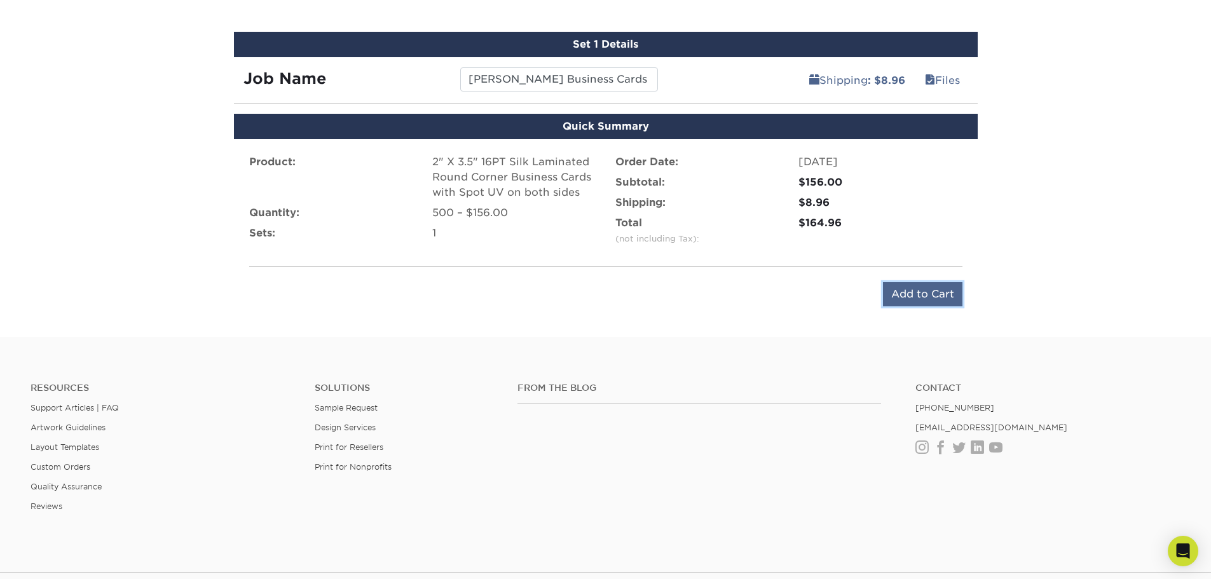
click at [919, 298] on input "Add to Cart" at bounding box center [922, 294] width 79 height 24
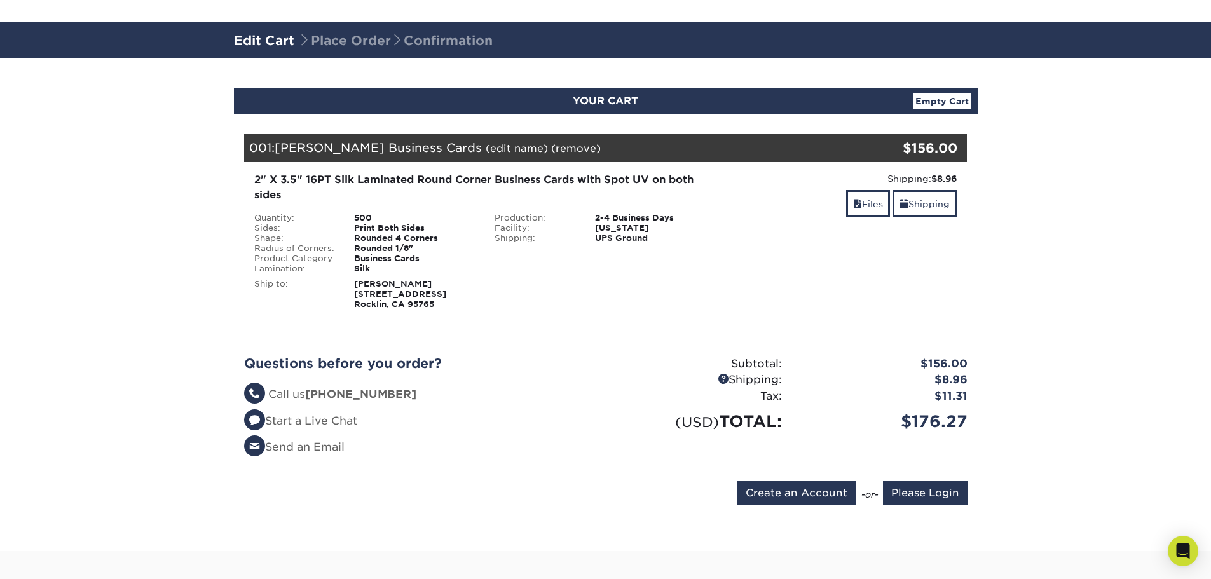
scroll to position [191, 0]
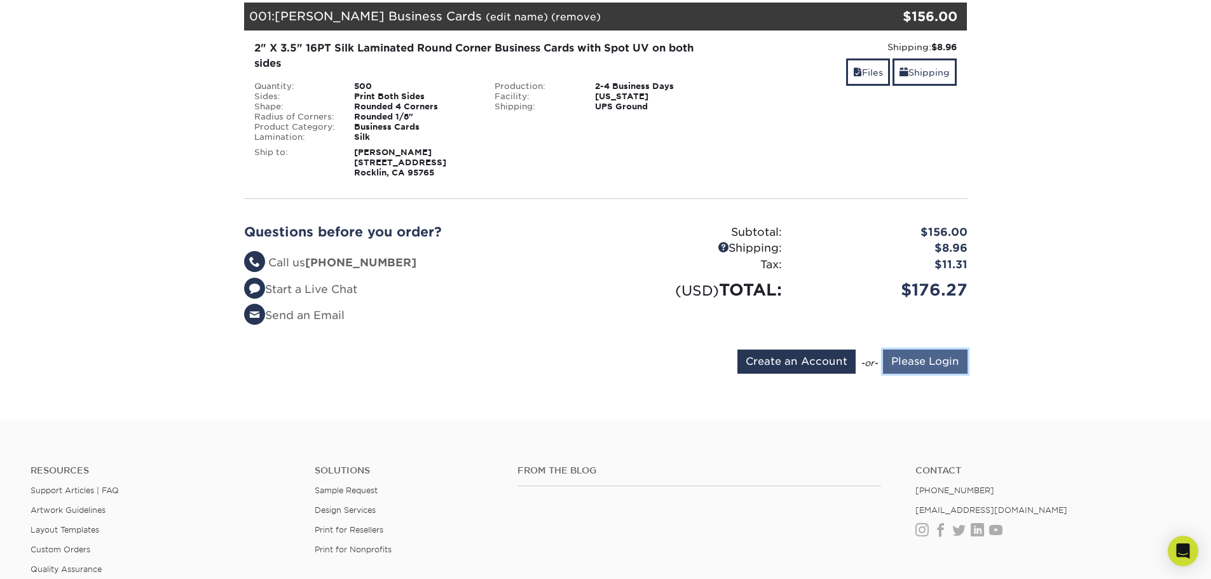
click at [903, 366] on input "Please Login" at bounding box center [925, 362] width 85 height 24
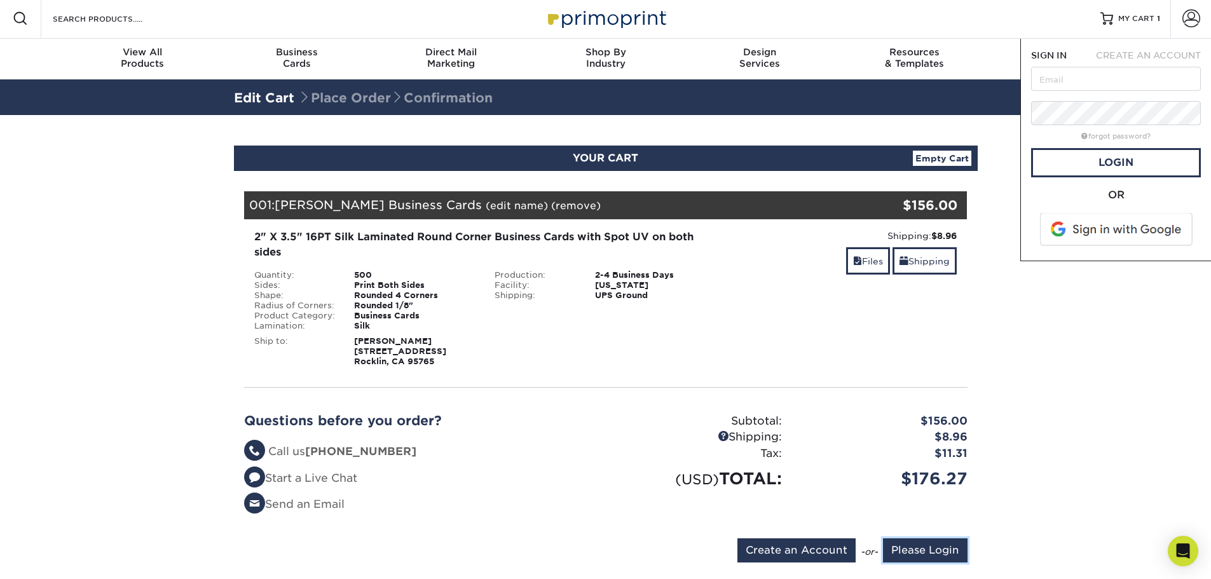
scroll to position [0, 0]
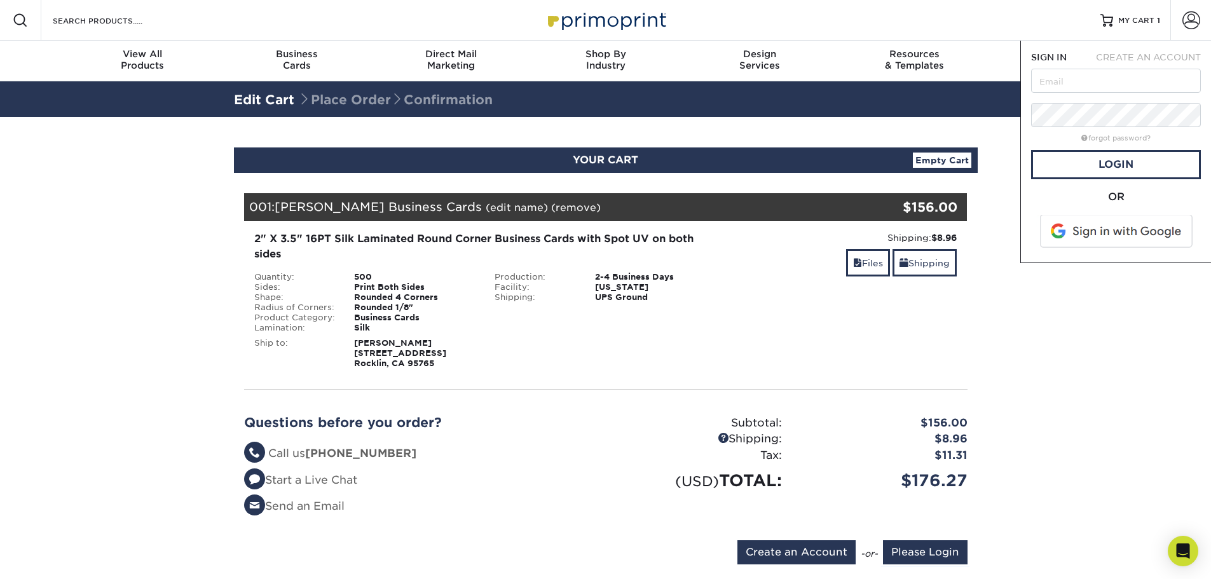
click at [1081, 95] on form "SIGN IN CREATE AN ACCOUNT forgot password? All fields are required. Login OR" at bounding box center [1116, 152] width 170 height 202
click at [1086, 79] on input "text" at bounding box center [1116, 81] width 170 height 24
type input "dana@onyx916.com"
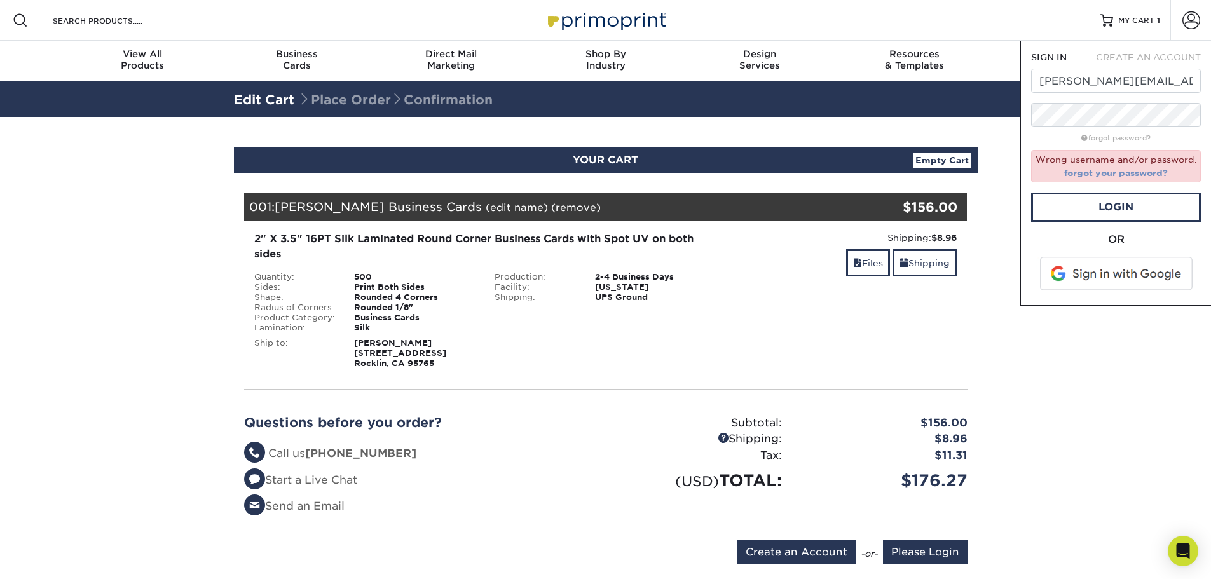
click at [1107, 174] on link "forgot your password?" at bounding box center [1116, 173] width 104 height 10
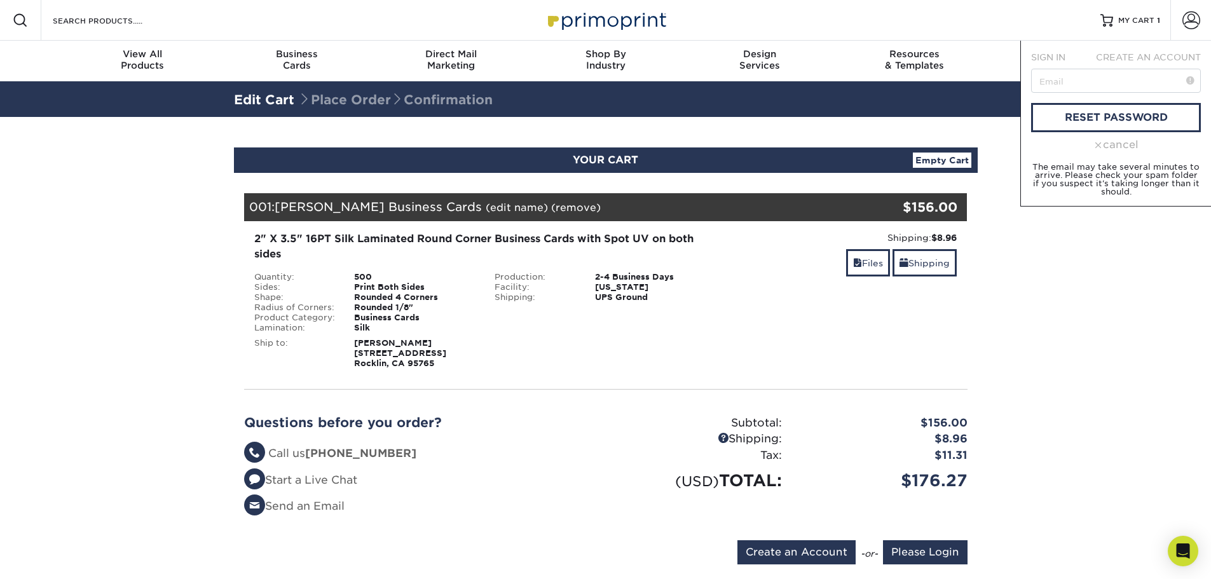
click at [1111, 146] on div "cancel" at bounding box center [1116, 144] width 170 height 15
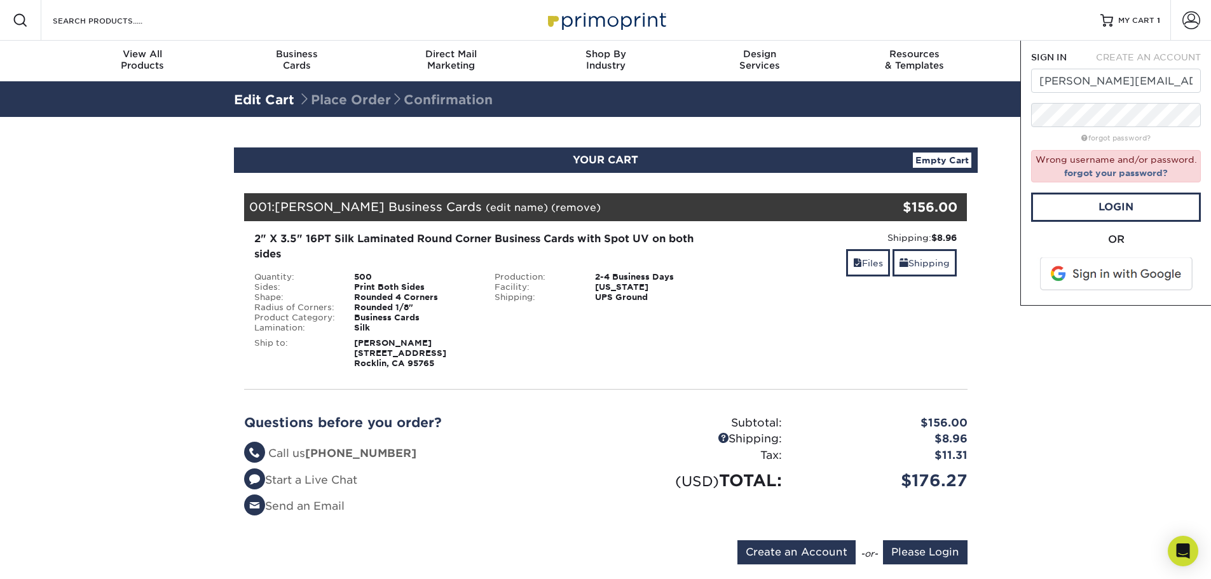
click at [1166, 53] on span "CREATE AN ACCOUNT" at bounding box center [1148, 57] width 105 height 10
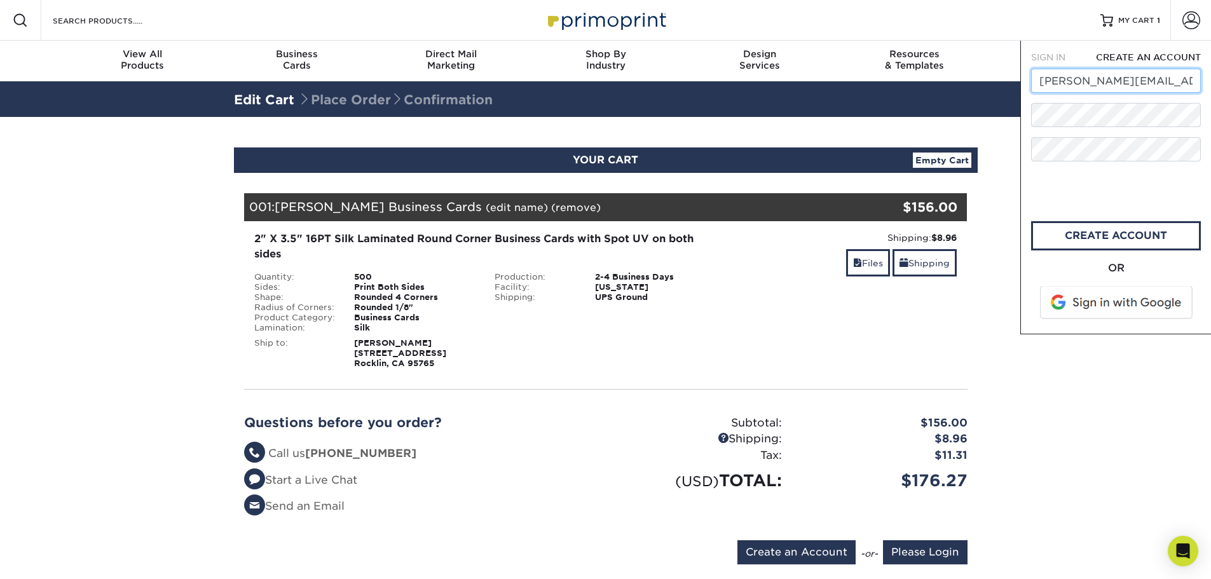
drag, startPoint x: 1078, startPoint y: 82, endPoint x: 1104, endPoint y: 88, distance: 26.1
click at [1104, 88] on input "dana@onyx916.com" at bounding box center [1116, 81] width 170 height 24
type input "[PERSON_NAME][EMAIL_ADDRESS][DOMAIN_NAME]"
click at [1096, 171] on form "SIGN IN CREATE AN ACCOUNT dana@darya916.com All fields are required. All fields…" at bounding box center [1116, 187] width 170 height 273
click at [1092, 235] on link "create account" at bounding box center [1116, 235] width 170 height 29
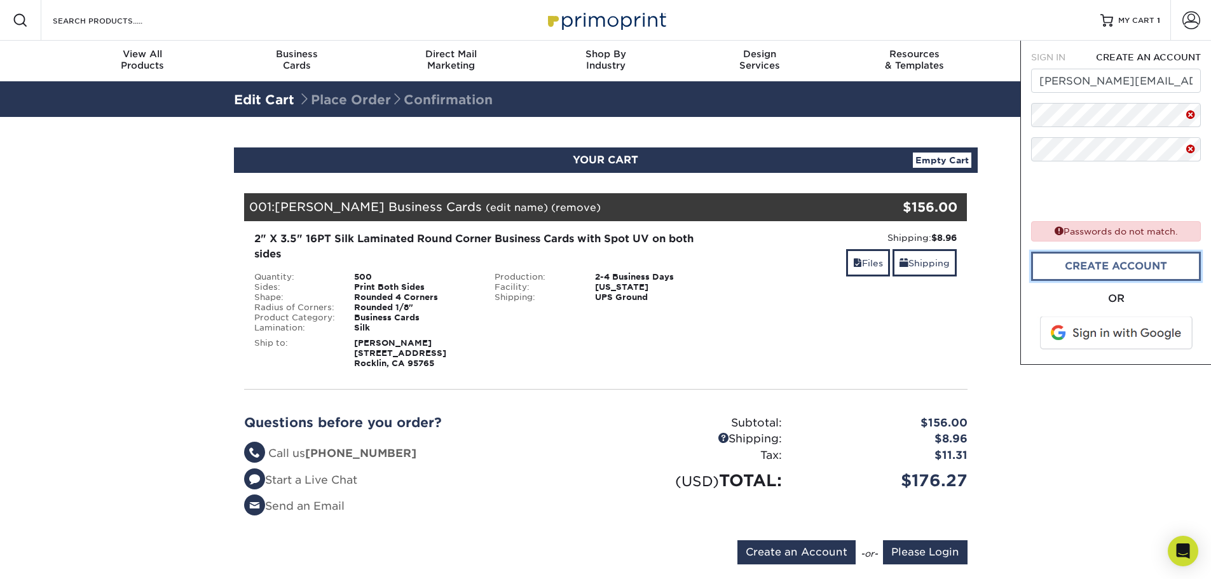
click at [1119, 272] on link "create account" at bounding box center [1116, 266] width 170 height 29
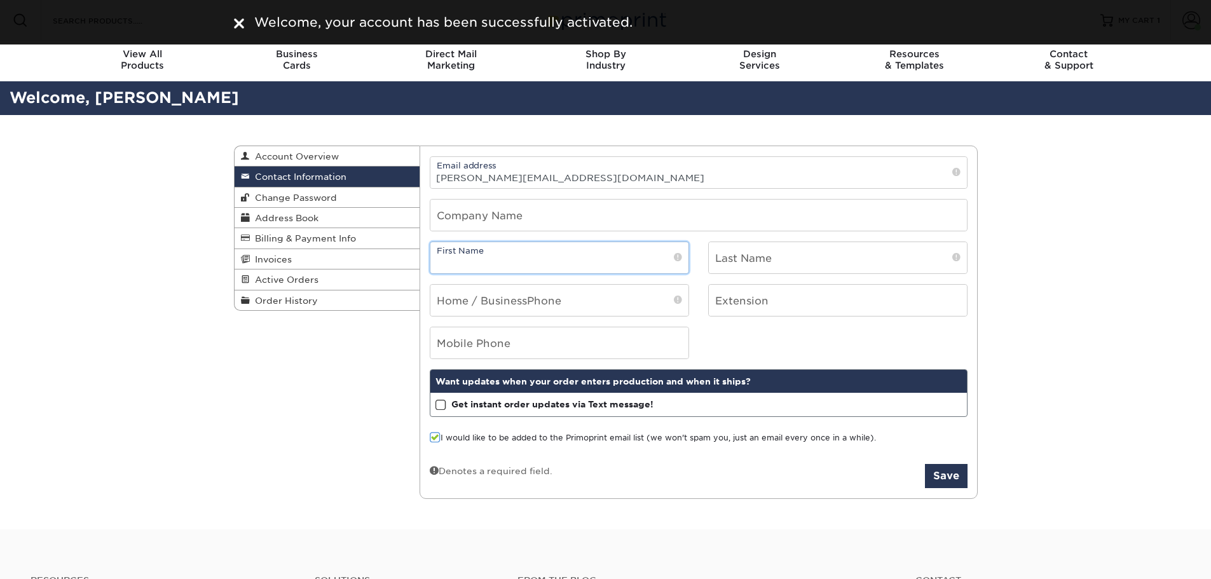
click at [474, 263] on input "text" at bounding box center [559, 257] width 258 height 31
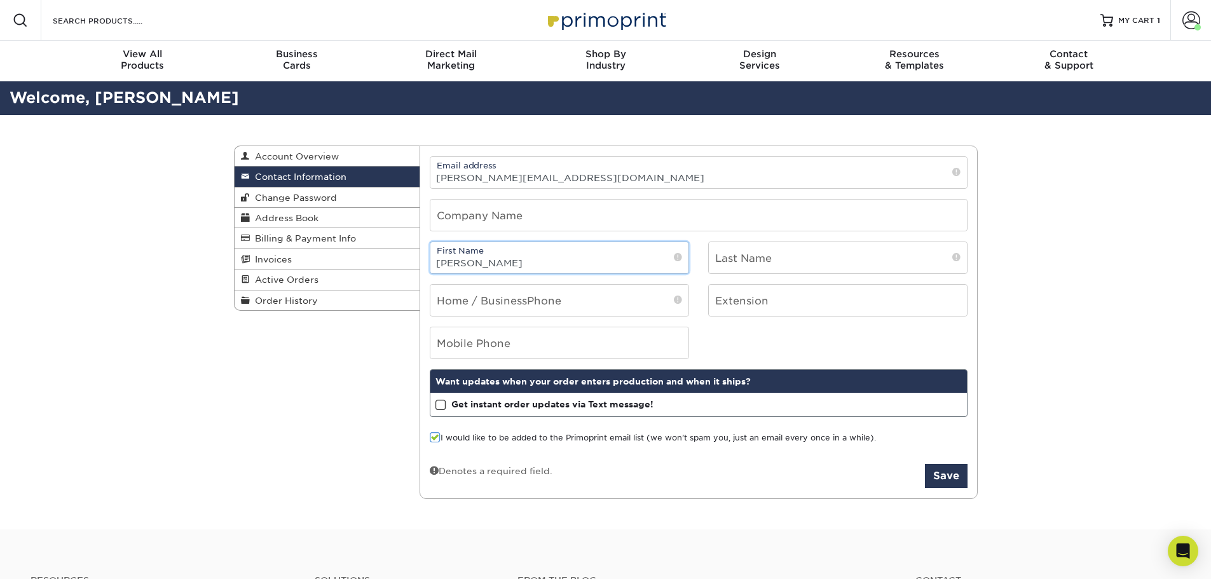
type input "[PERSON_NAME]"
type input "Westbrook"
type input "9162028946"
click at [433, 408] on div "Get instant order updates via Text message! Please select a time zone below. Te…" at bounding box center [698, 404] width 537 height 23
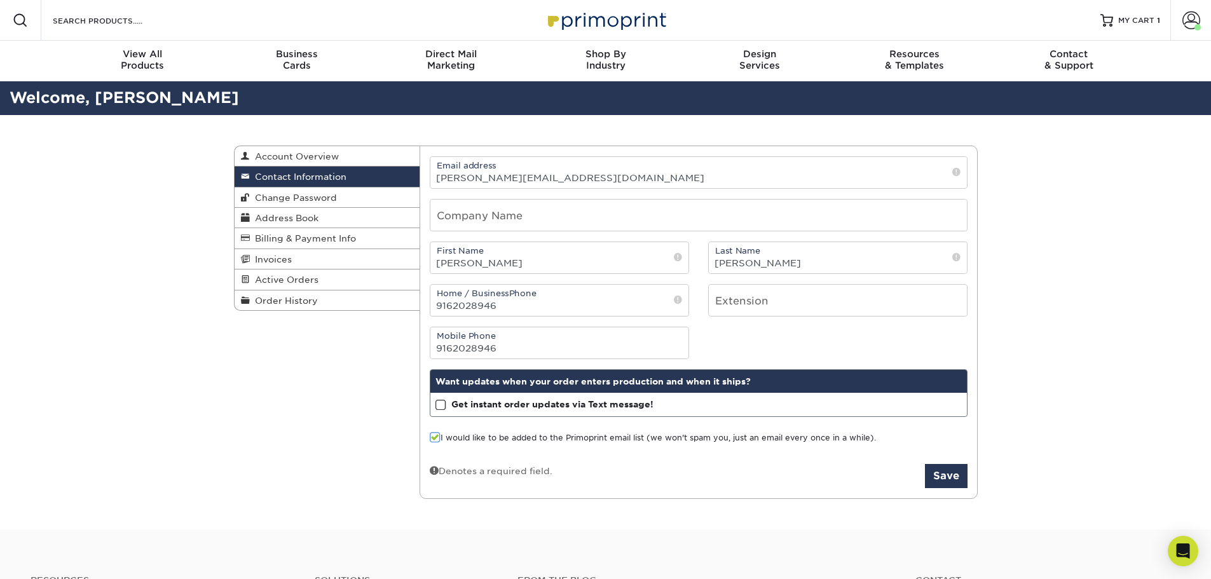
click at [443, 401] on span at bounding box center [441, 405] width 11 height 12
click at [0, 0] on input "Get instant order updates via Text message!" at bounding box center [0, 0] width 0 height 0
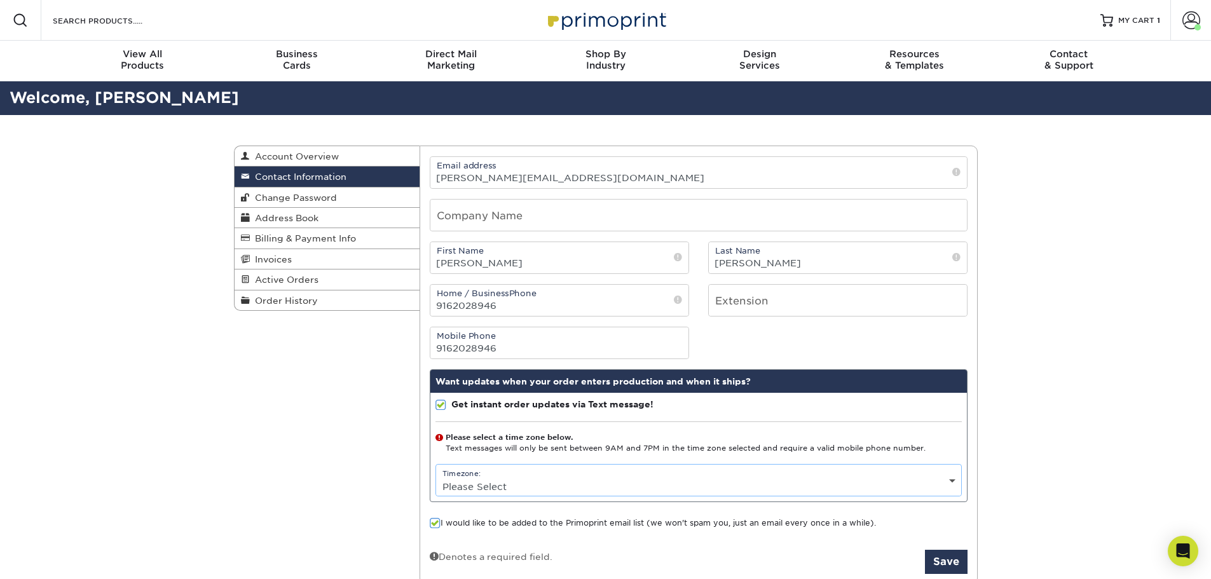
click at [665, 480] on select "Please Select (GMT -12:00) Eniwetok, Kwajalein (GMT -11:00) Midway Island, Samo…" at bounding box center [698, 487] width 525 height 18
select select "-8.0"
click at [436, 478] on select "Please Select (GMT -12:00) Eniwetok, Kwajalein (GMT -11:00) Midway Island, Samo…" at bounding box center [698, 487] width 525 height 18
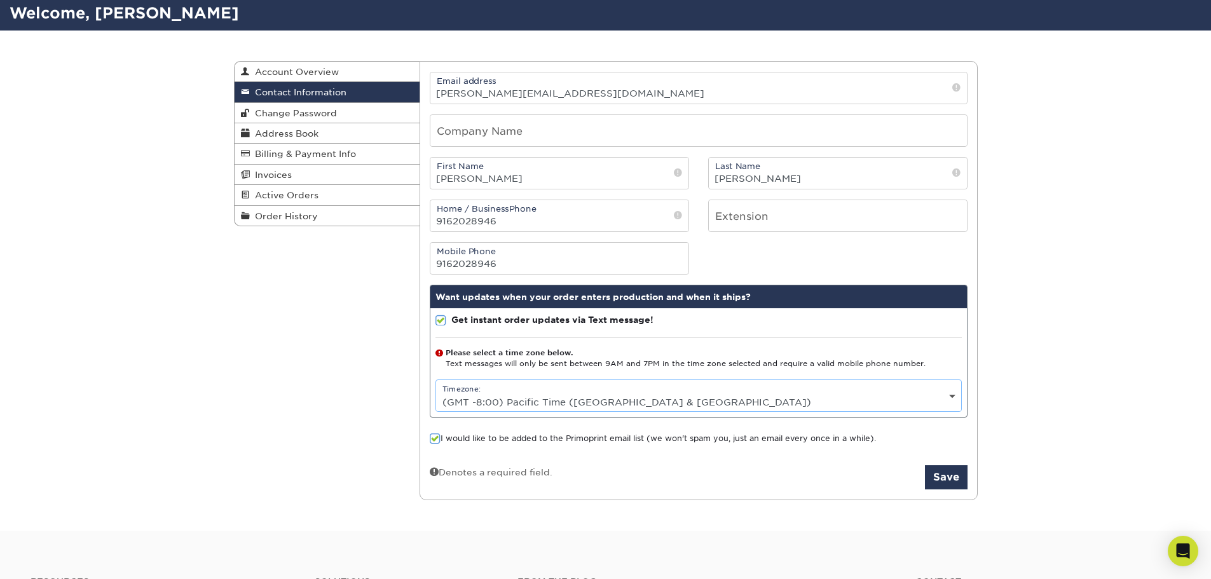
scroll to position [191, 0]
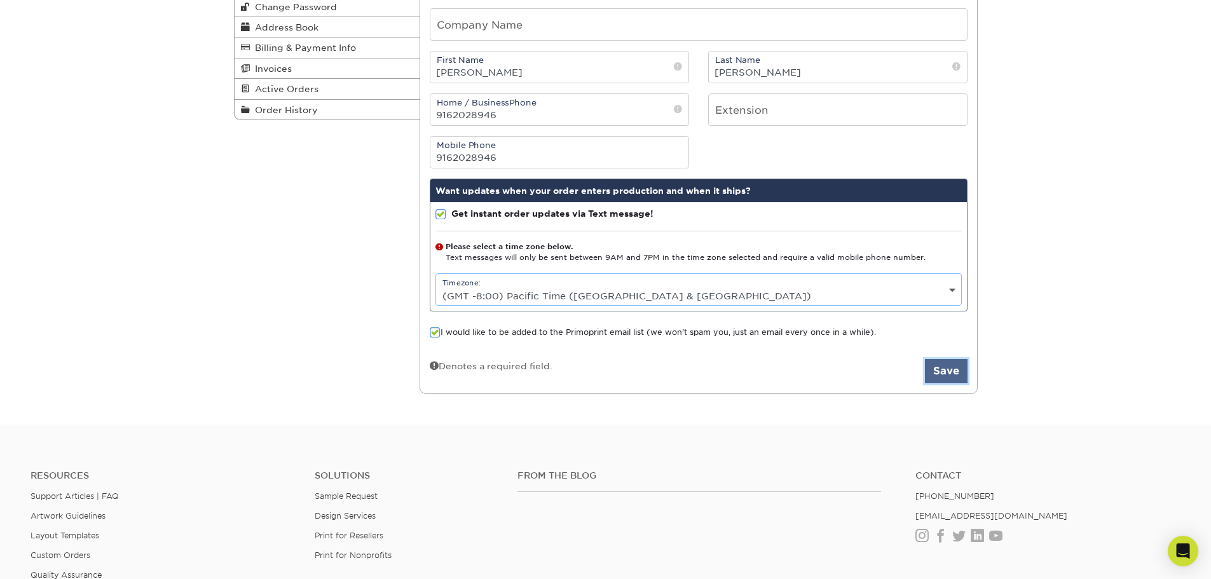
click at [944, 376] on button "Save" at bounding box center [946, 371] width 43 height 24
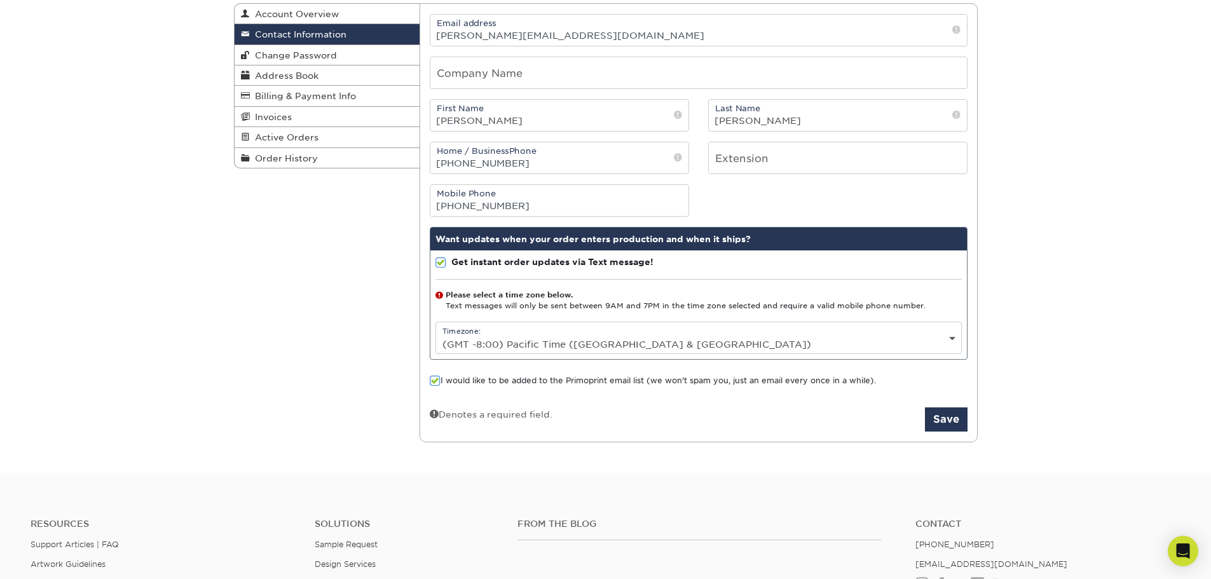
scroll to position [64, 0]
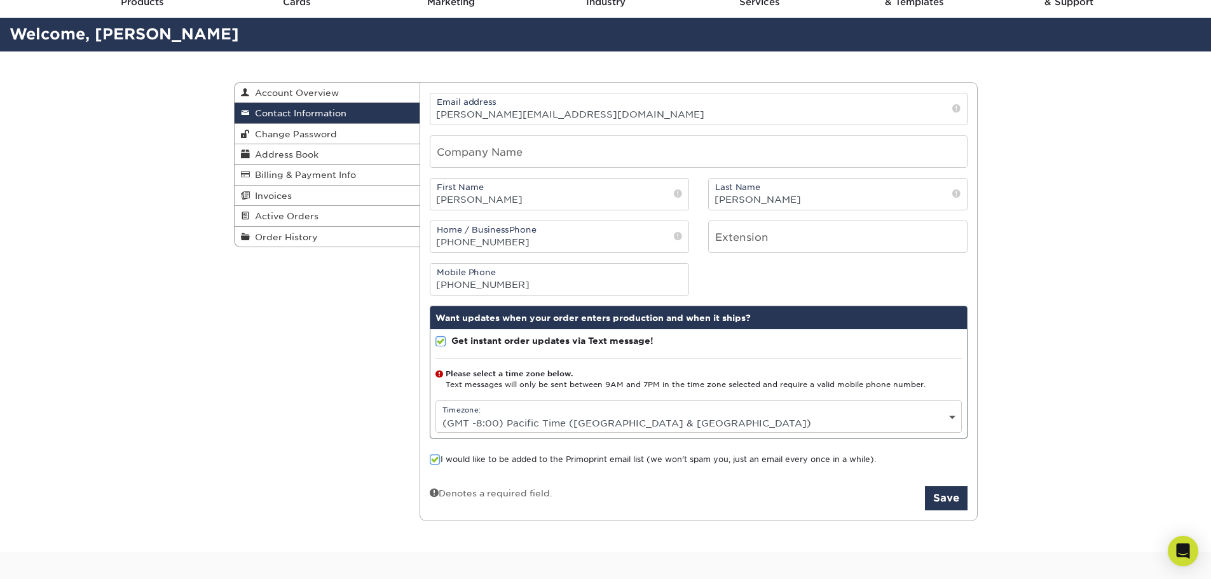
click at [551, 423] on select "Please Select (GMT -12:00) Eniwetok, Kwajalein (GMT -11:00) Midway Island, Samo…" at bounding box center [698, 423] width 525 height 18
click at [436, 414] on select "Please Select (GMT -12:00) Eniwetok, Kwajalein (GMT -11:00) Midway Island, Samo…" at bounding box center [698, 423] width 525 height 18
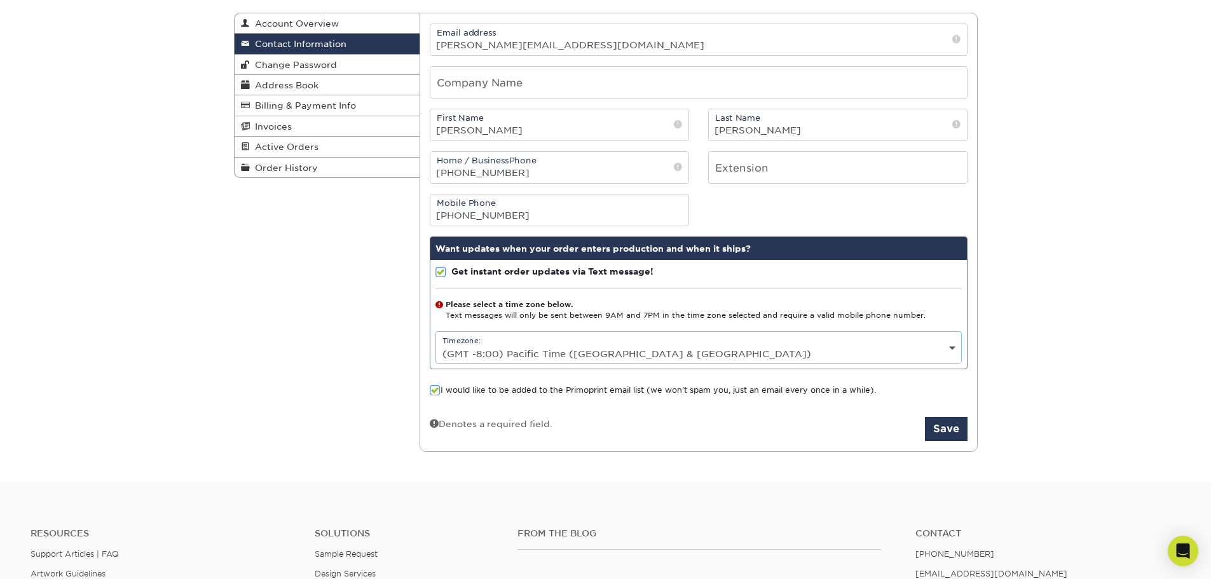
scroll to position [318, 0]
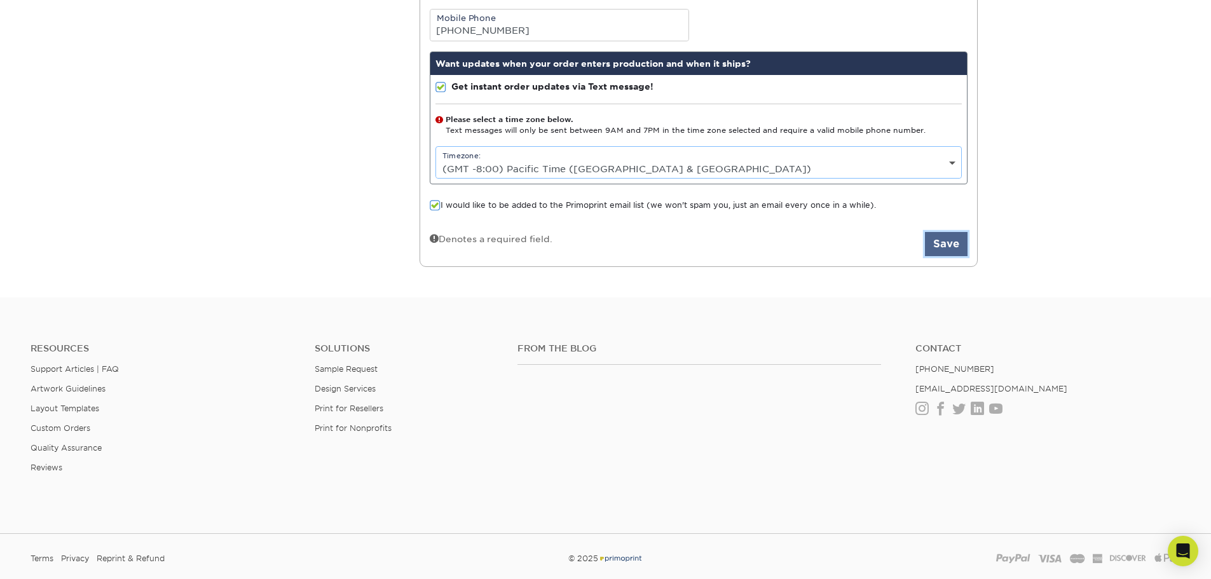
click at [942, 246] on button "Save" at bounding box center [946, 244] width 43 height 24
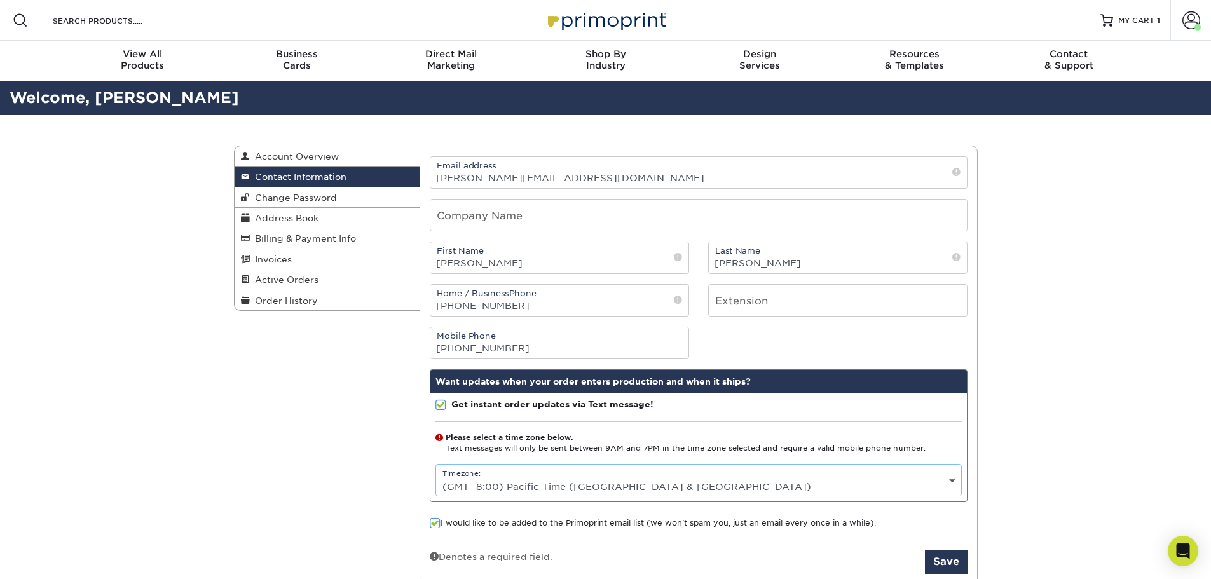
click at [549, 480] on select "Please Select (GMT -12:00) Eniwetok, Kwajalein (GMT -11:00) Midway Island, Samo…" at bounding box center [698, 487] width 525 height 18
click at [436, 478] on select "Please Select (GMT -12:00) Eniwetok, Kwajalein (GMT -11:00) Midway Island, Samo…" at bounding box center [698, 487] width 525 height 18
click at [501, 482] on select "Please Select (GMT -12:00) Eniwetok, Kwajalein (GMT -11:00) Midway Island, Samo…" at bounding box center [698, 487] width 525 height 18
select select "-8.0"
click at [436, 478] on select "Please Select (GMT -12:00) Eniwetok, Kwajalein (GMT -11:00) Midway Island, Samo…" at bounding box center [698, 487] width 525 height 18
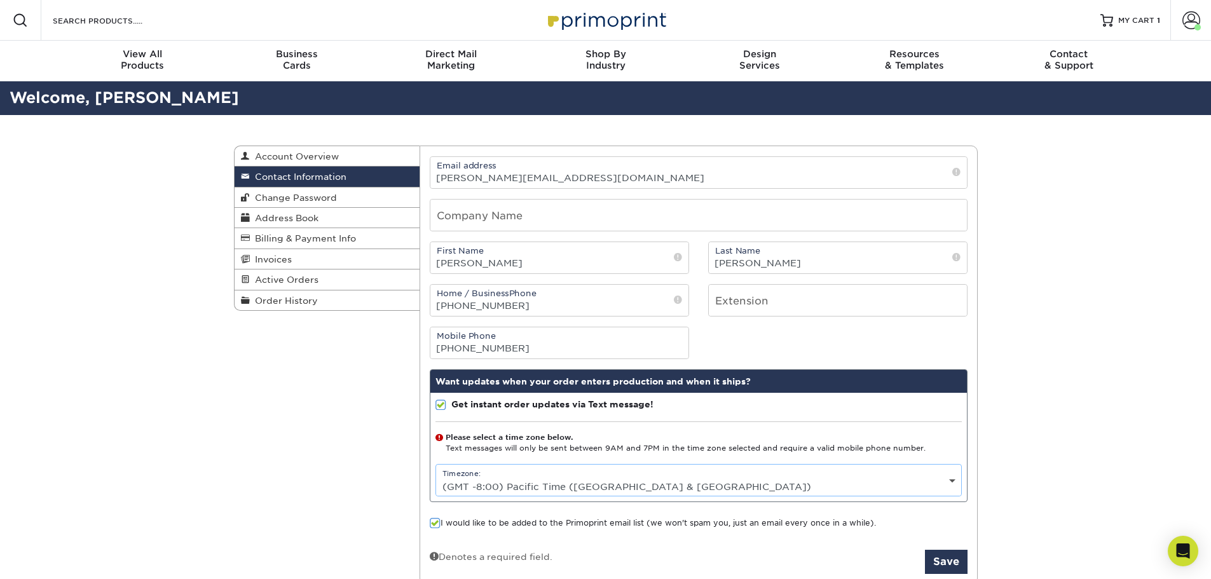
scroll to position [318, 0]
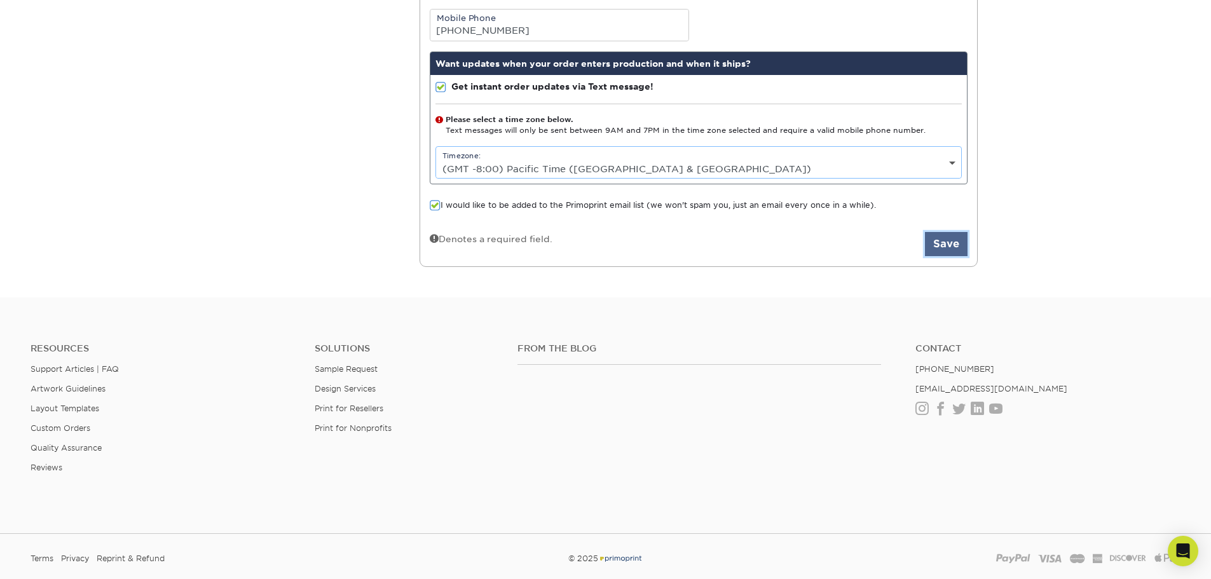
click at [947, 249] on button "Save" at bounding box center [946, 244] width 43 height 24
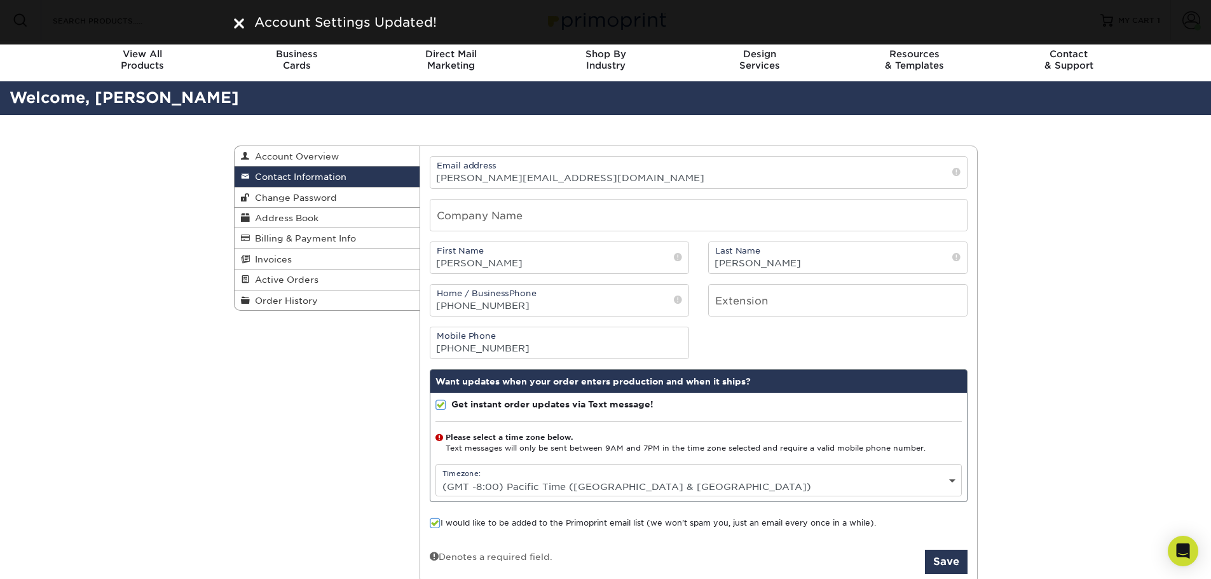
click at [444, 403] on span at bounding box center [441, 405] width 11 height 12
click at [0, 0] on input "Get instant order updates via Text message!" at bounding box center [0, 0] width 0 height 0
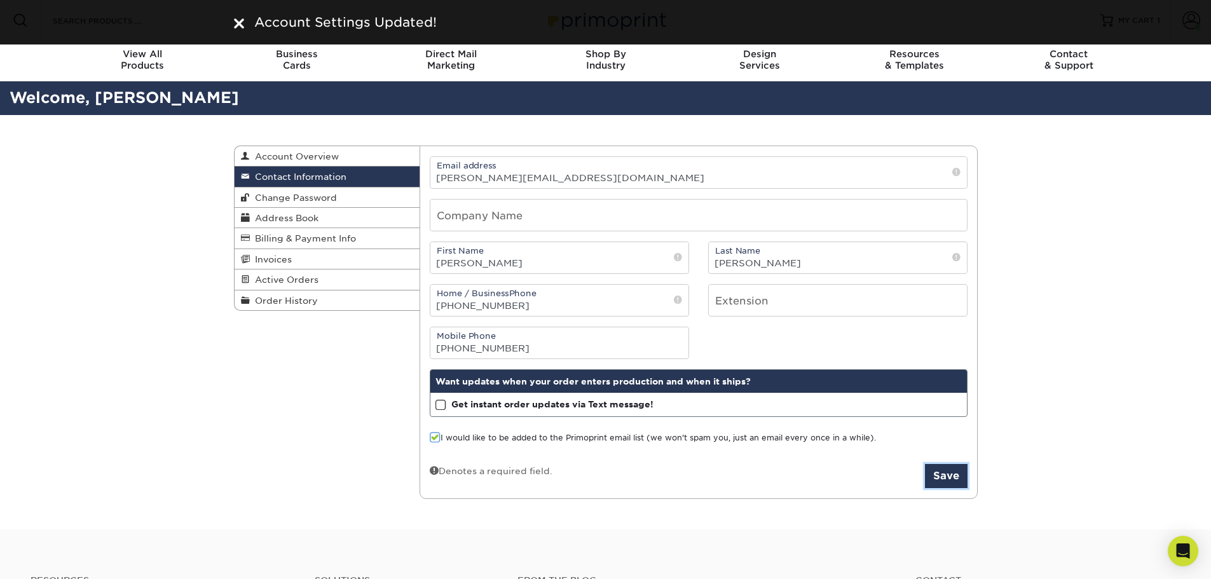
drag, startPoint x: 947, startPoint y: 475, endPoint x: 749, endPoint y: 459, distance: 199.0
click at [947, 475] on button "Save" at bounding box center [946, 476] width 43 height 24
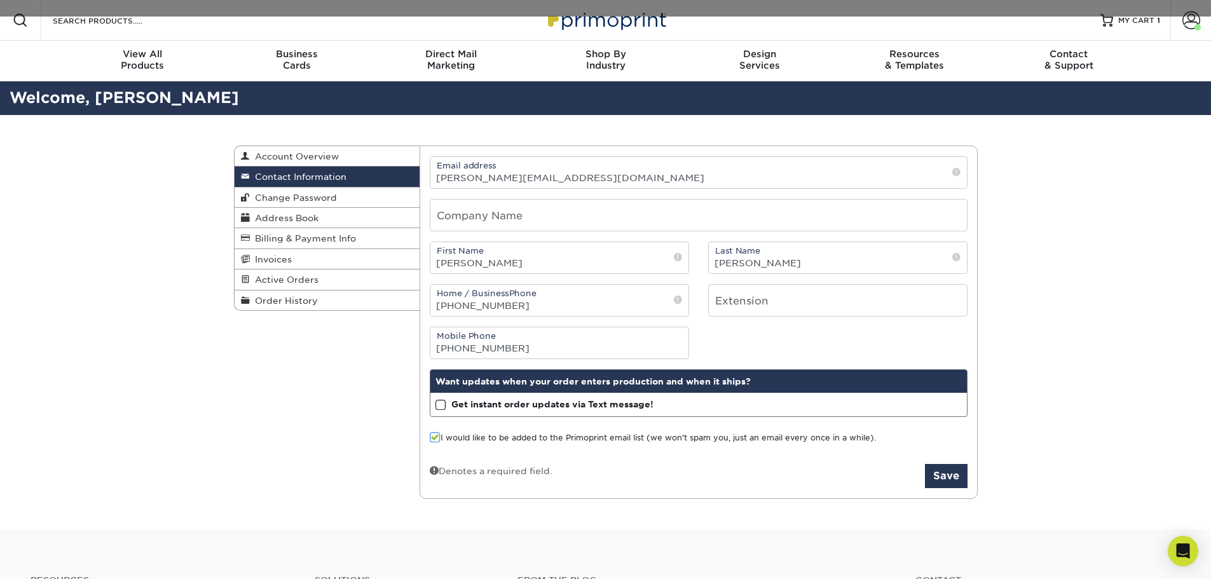
click at [1053, 214] on div "Contact Information Account Overview Contact Information Change Password Addres…" at bounding box center [605, 322] width 1211 height 415
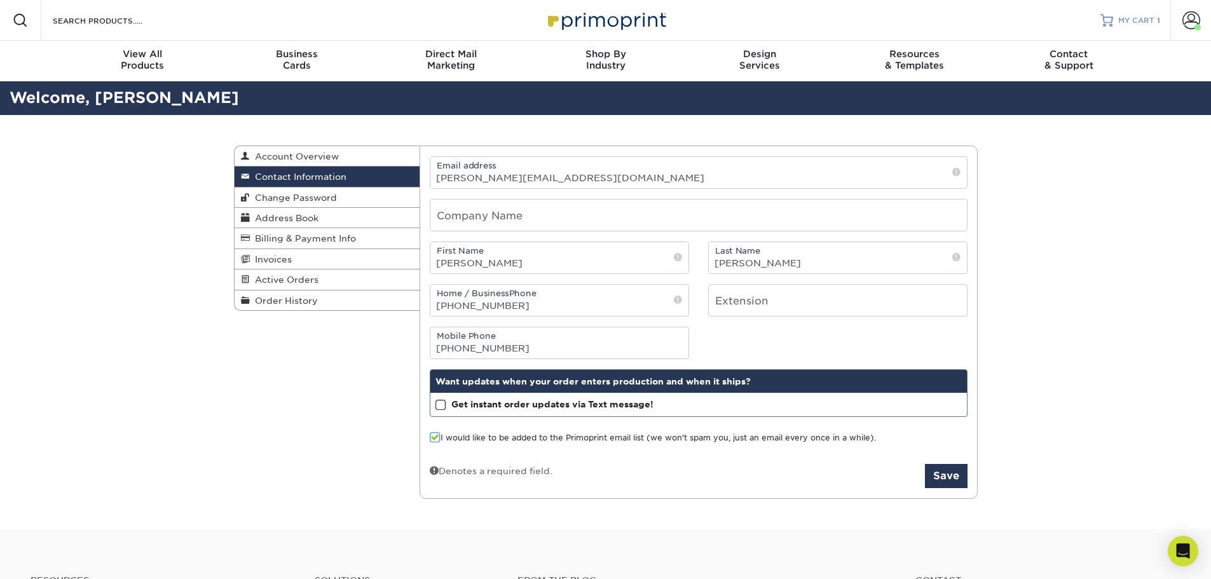
click at [1122, 21] on span "MY CART" at bounding box center [1137, 20] width 36 height 11
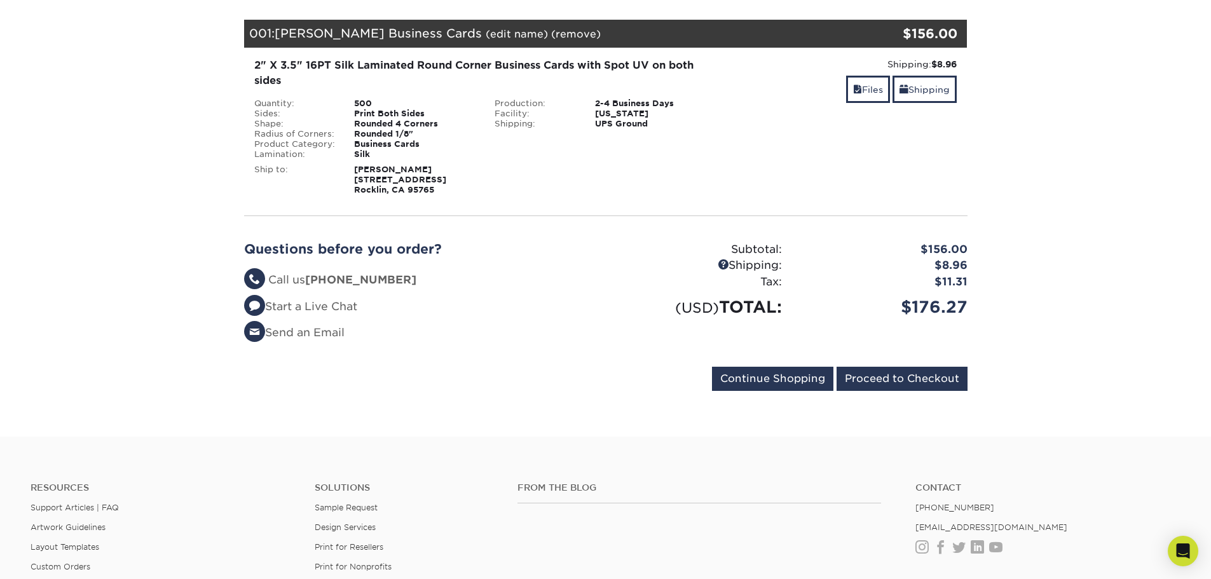
scroll to position [191, 0]
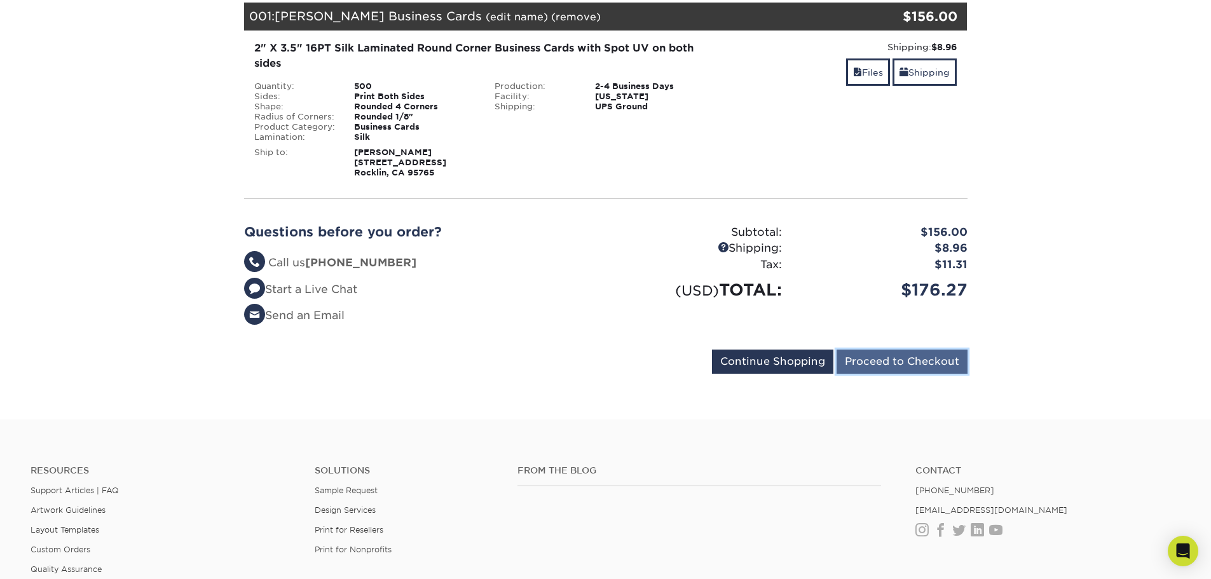
click at [891, 363] on input "Proceed to Checkout" at bounding box center [902, 362] width 131 height 24
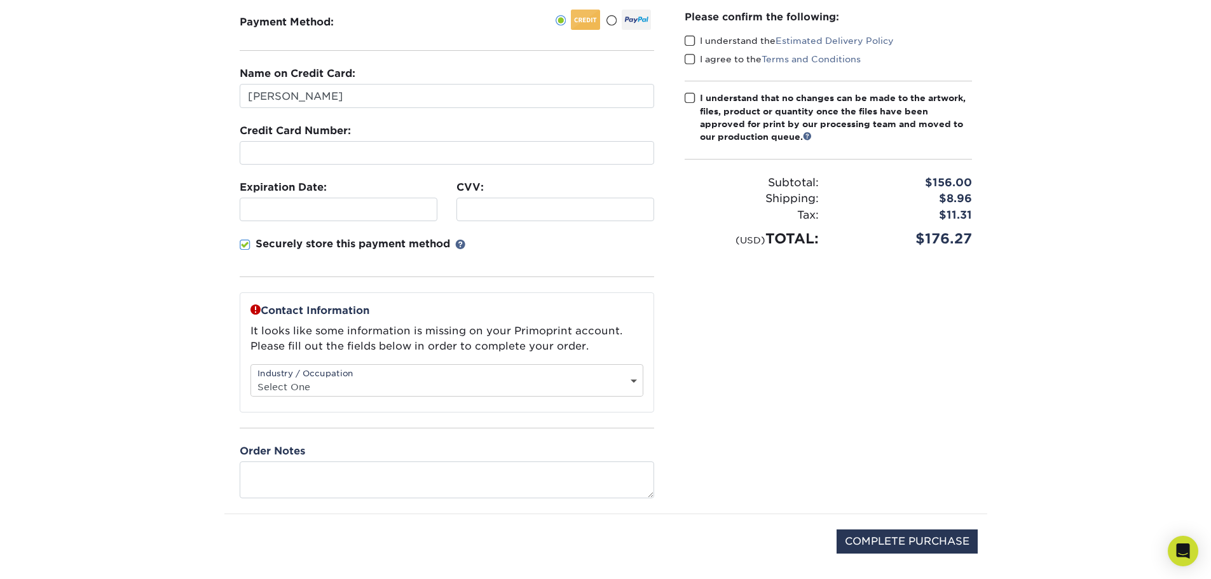
scroll to position [191, 0]
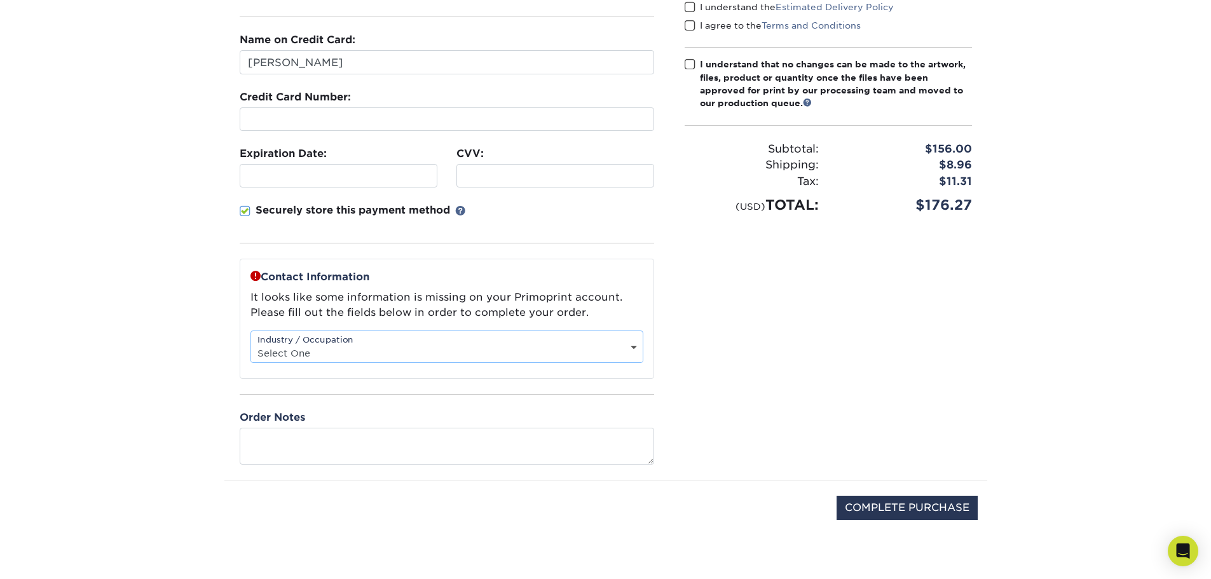
click at [377, 352] on select "Select One Administrative Executive Human Resources Construction Education Ente…" at bounding box center [447, 353] width 392 height 18
select select "24"
click at [251, 344] on select "Select One Administrative Executive Human Resources Construction Education Ente…" at bounding box center [447, 353] width 392 height 18
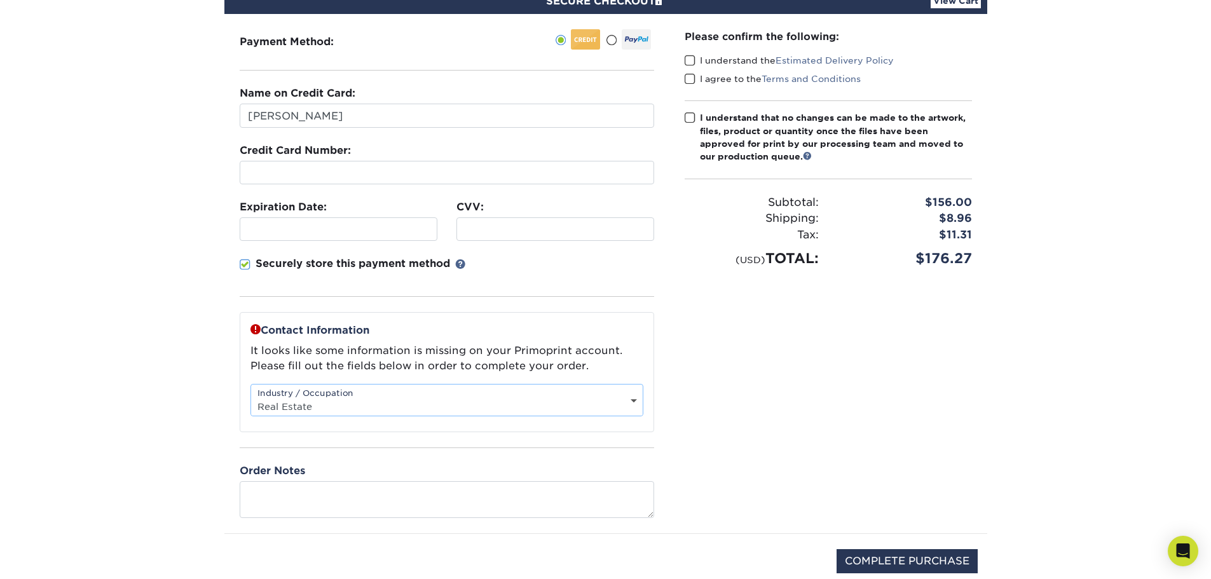
scroll to position [127, 0]
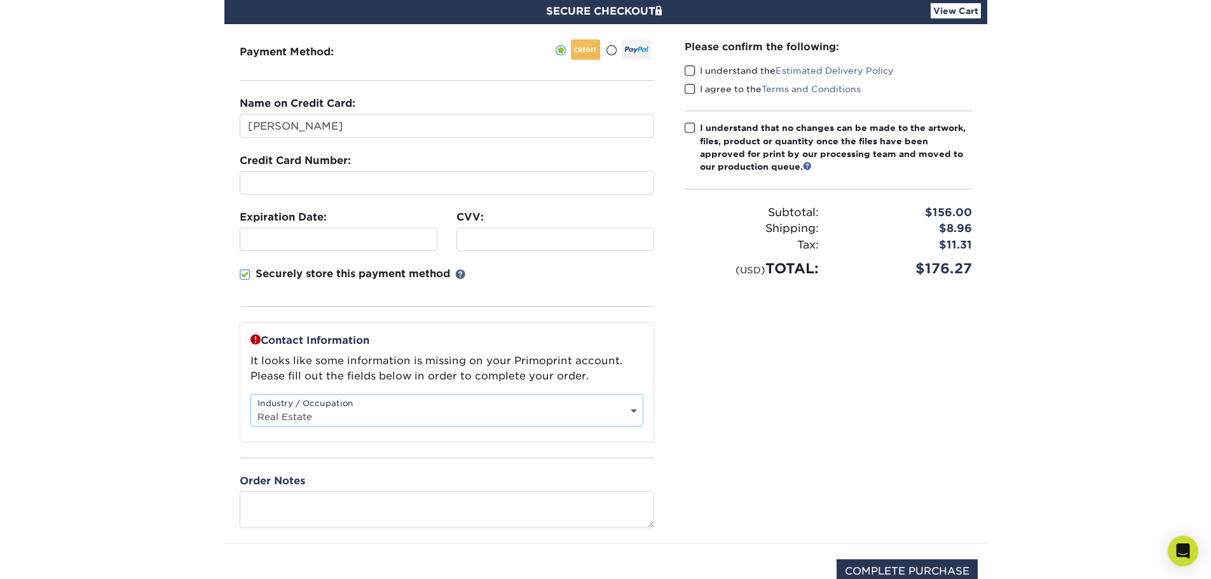
click at [693, 69] on span at bounding box center [690, 71] width 11 height 12
click at [0, 0] on input "I understand the Estimated Delivery Policy" at bounding box center [0, 0] width 0 height 0
click at [692, 86] on span at bounding box center [690, 89] width 11 height 12
click at [0, 0] on input "I agree to the Terms and Conditions" at bounding box center [0, 0] width 0 height 0
click at [685, 126] on span at bounding box center [690, 128] width 11 height 12
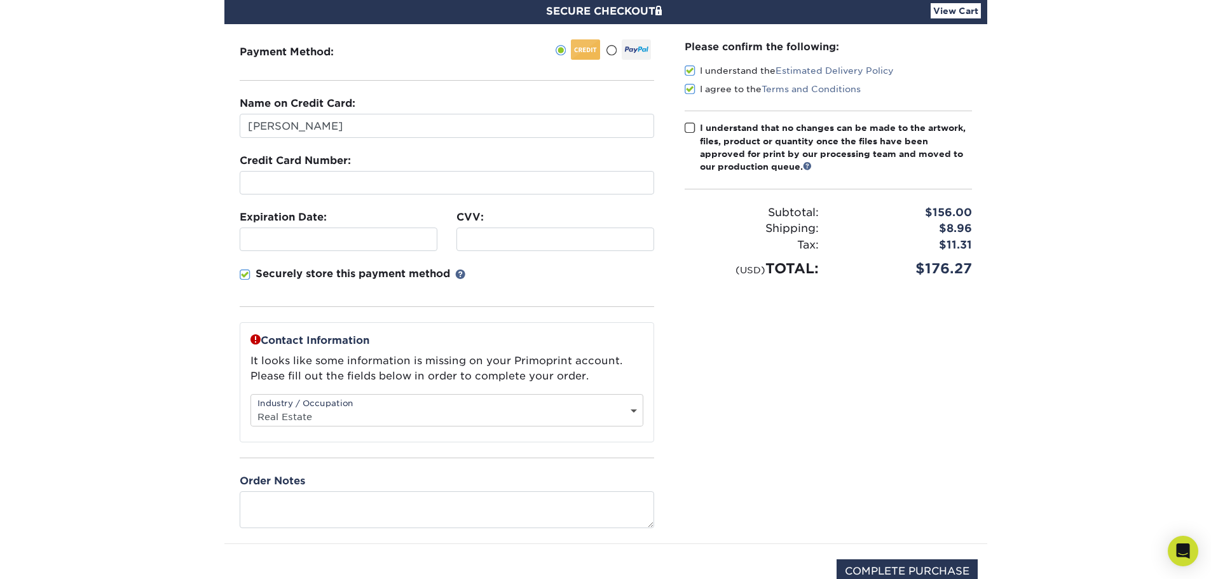
click at [0, 0] on input "I understand that no changes can be made to the artwork, files, product or quan…" at bounding box center [0, 0] width 0 height 0
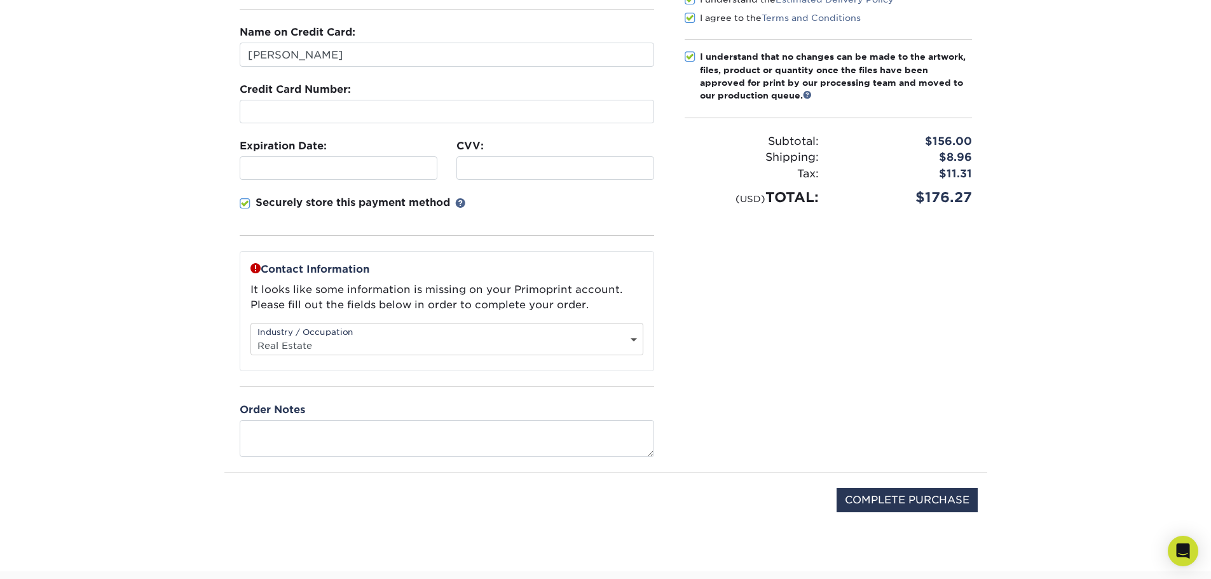
scroll to position [382, 0]
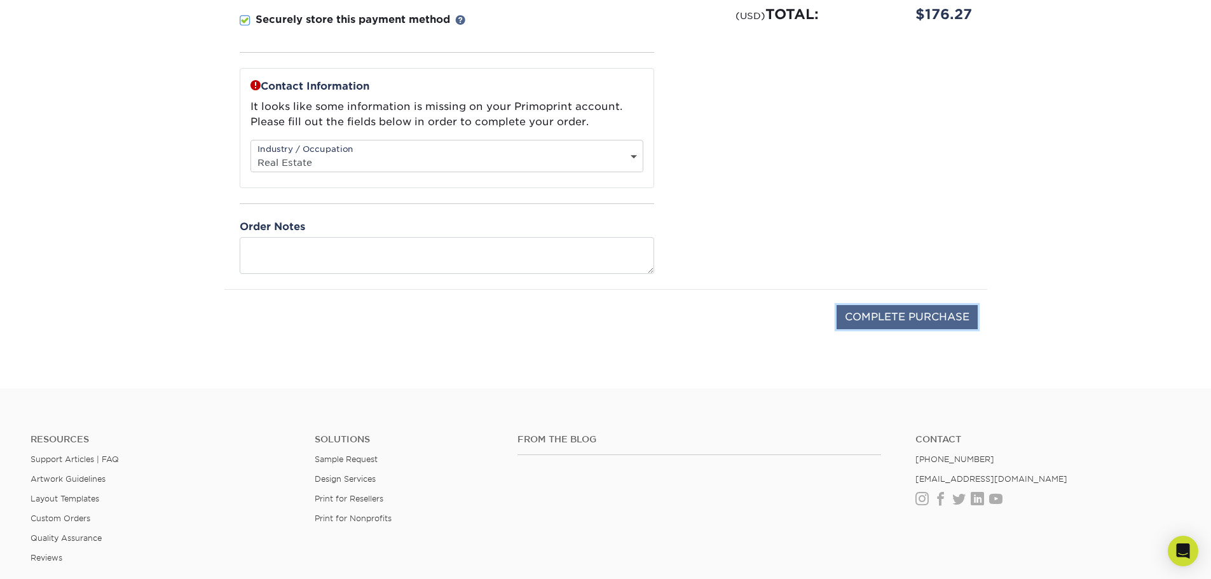
click at [881, 316] on input "COMPLETE PURCHASE" at bounding box center [907, 317] width 141 height 24
type input "PROCESSING, PLEASE WAIT..."
